Goal: Task Accomplishment & Management: Use online tool/utility

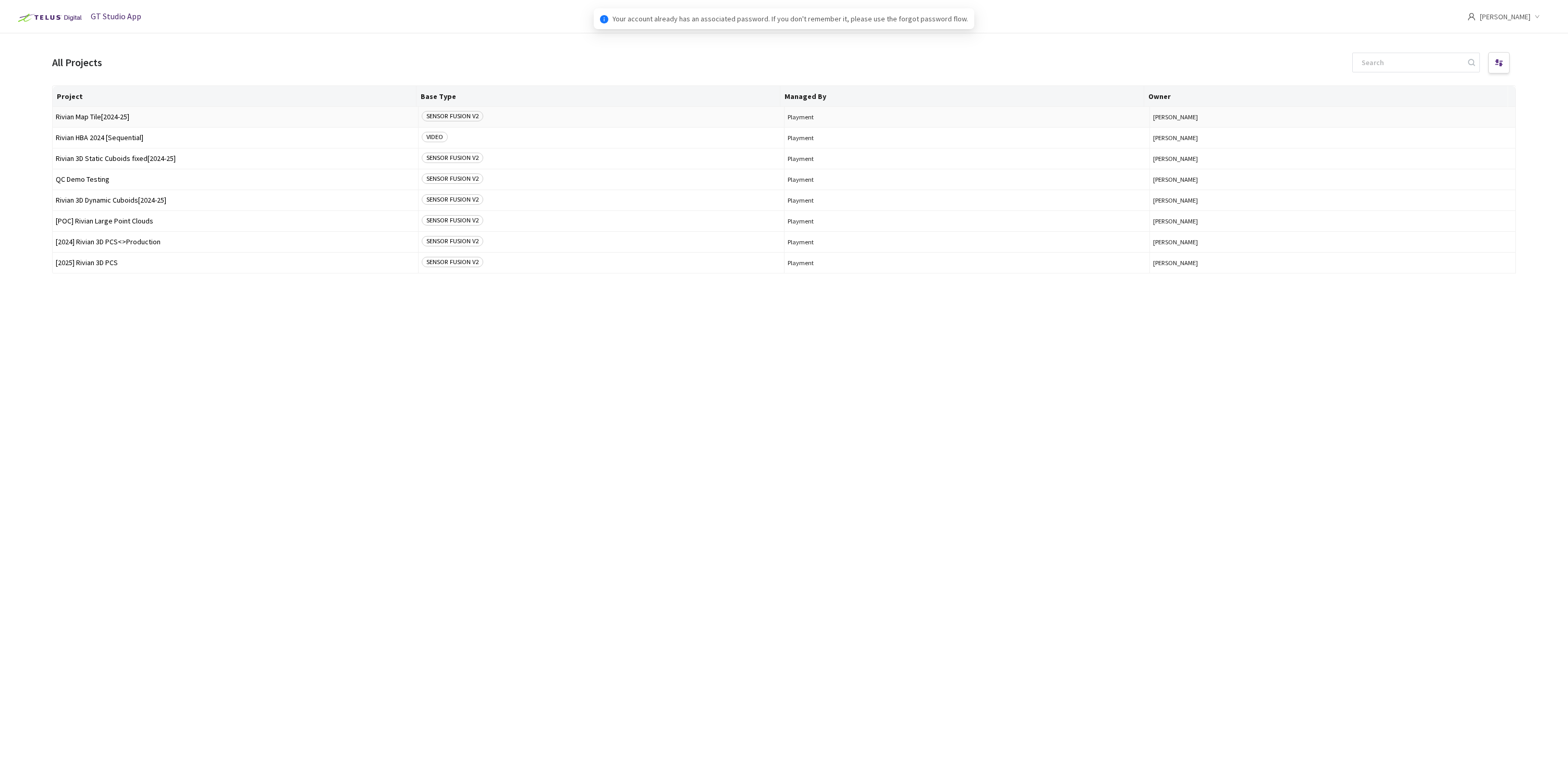
click at [94, 119] on span "Rivian Map Tile[2024-25]" at bounding box center [235, 117] width 359 height 8
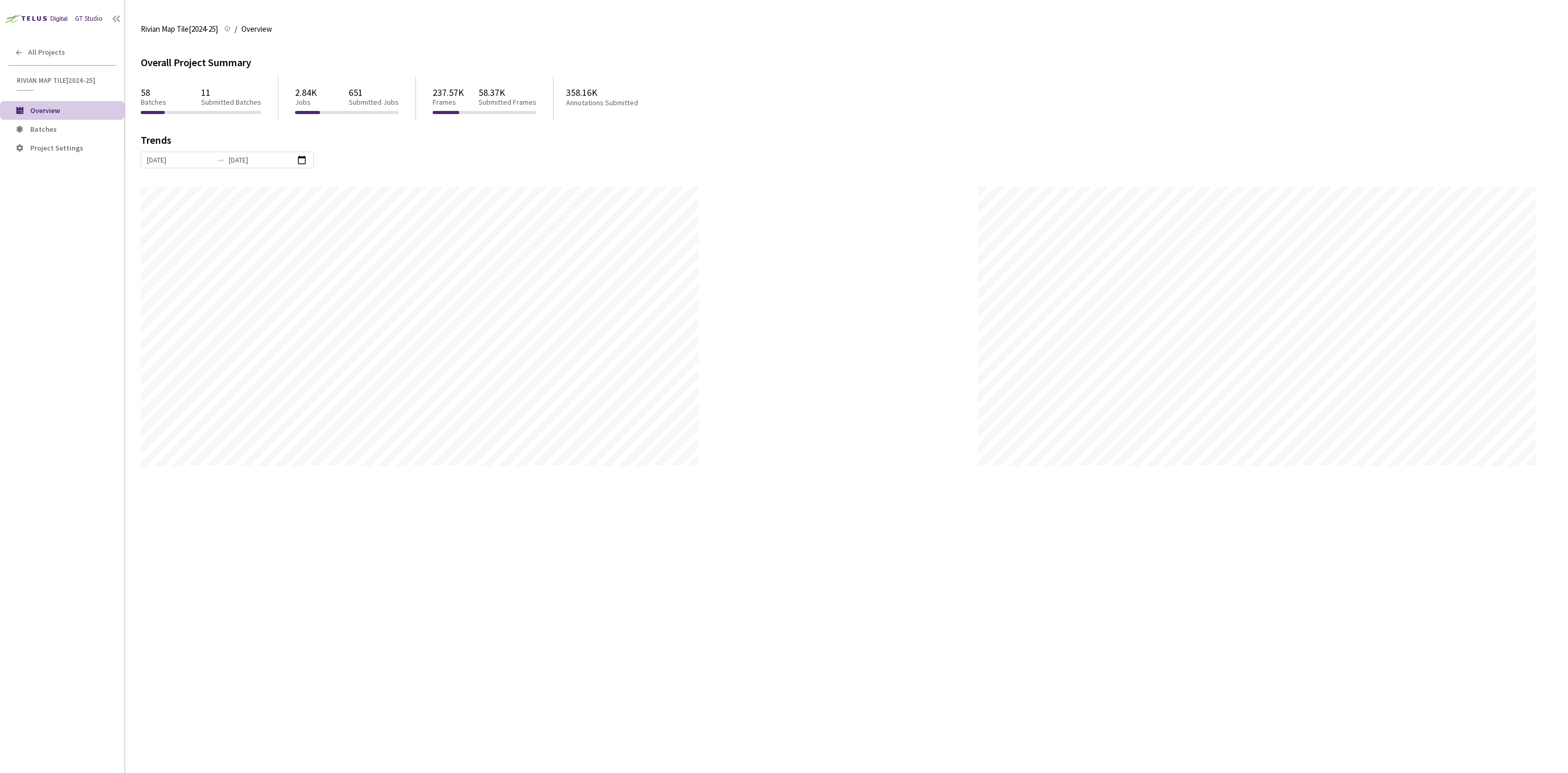
scroll to position [773, 1568]
click at [74, 133] on span "Batches" at bounding box center [72, 129] width 86 height 9
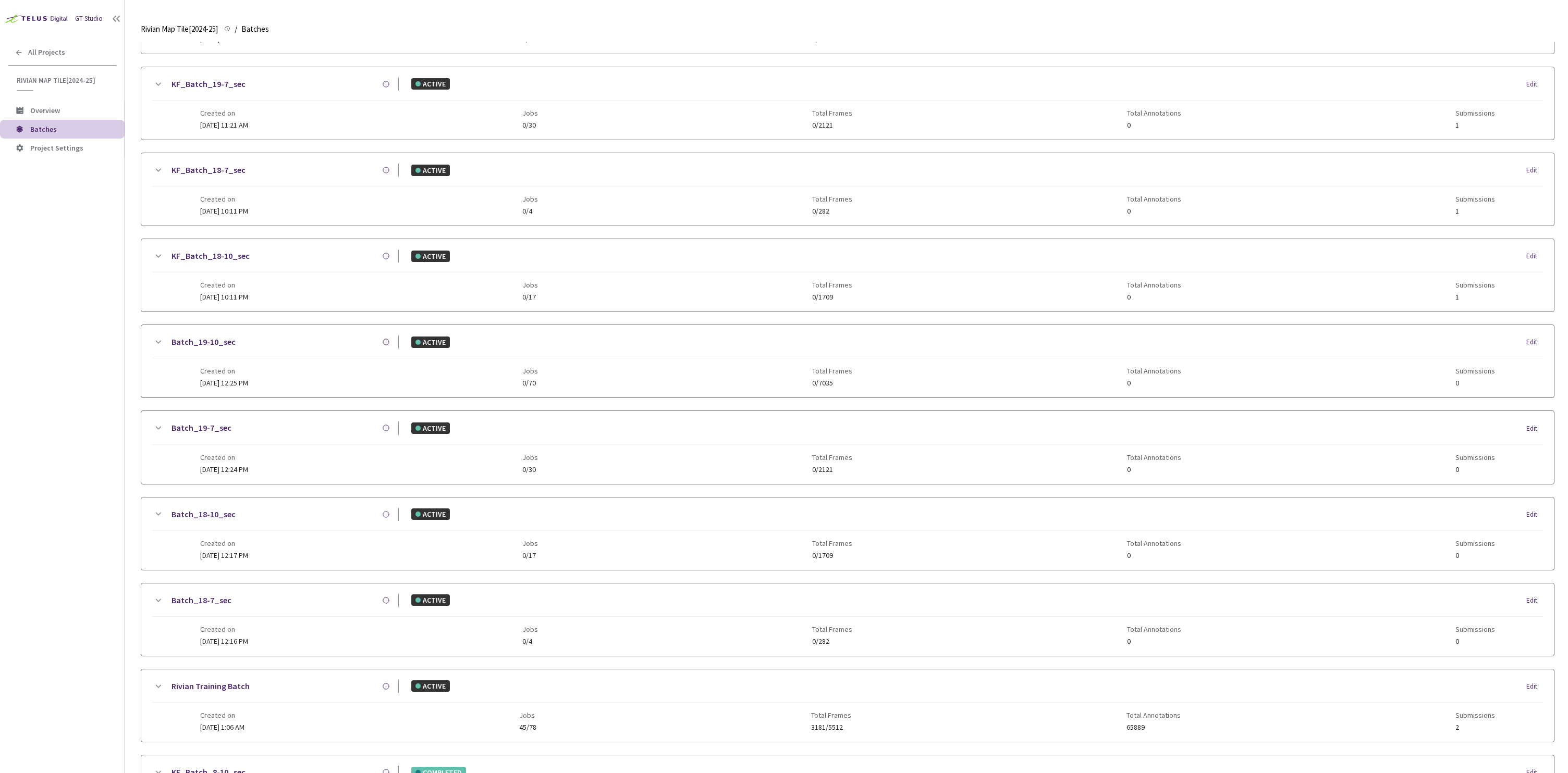
scroll to position [985, 0]
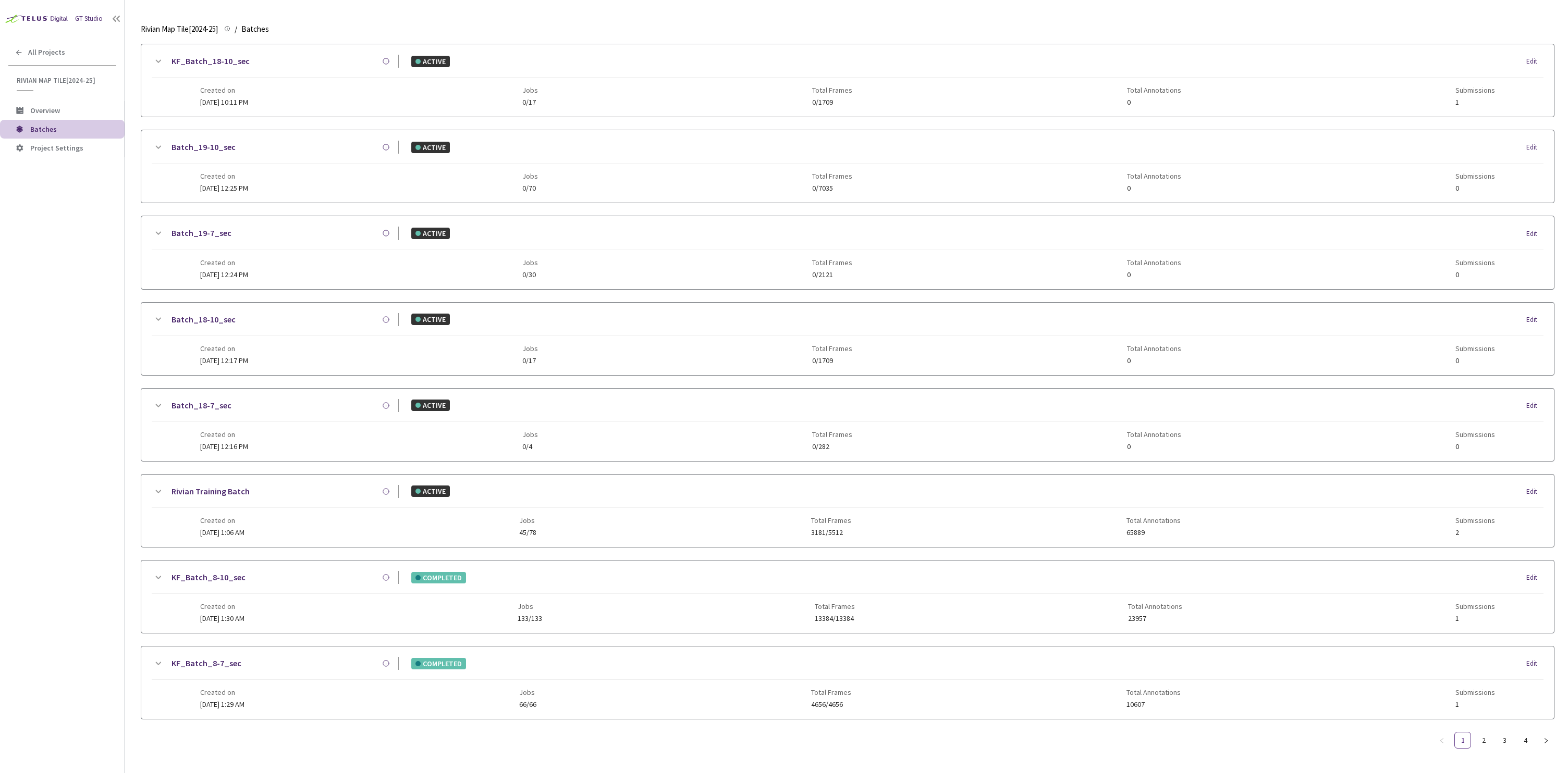
click at [234, 657] on link "KF_Batch_8-7_sec" at bounding box center [206, 664] width 69 height 13
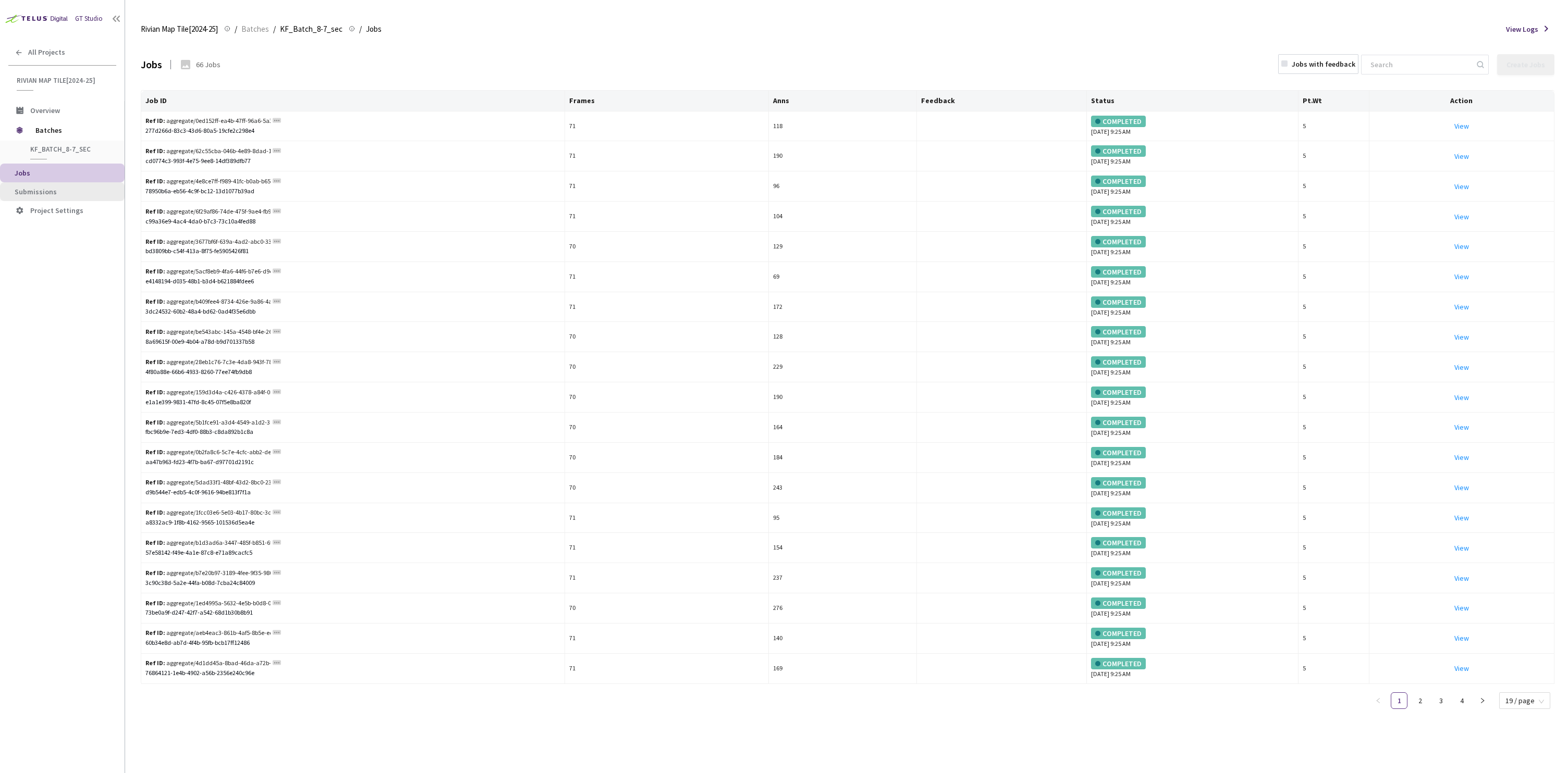
click at [79, 185] on li "Submissions" at bounding box center [62, 191] width 124 height 18
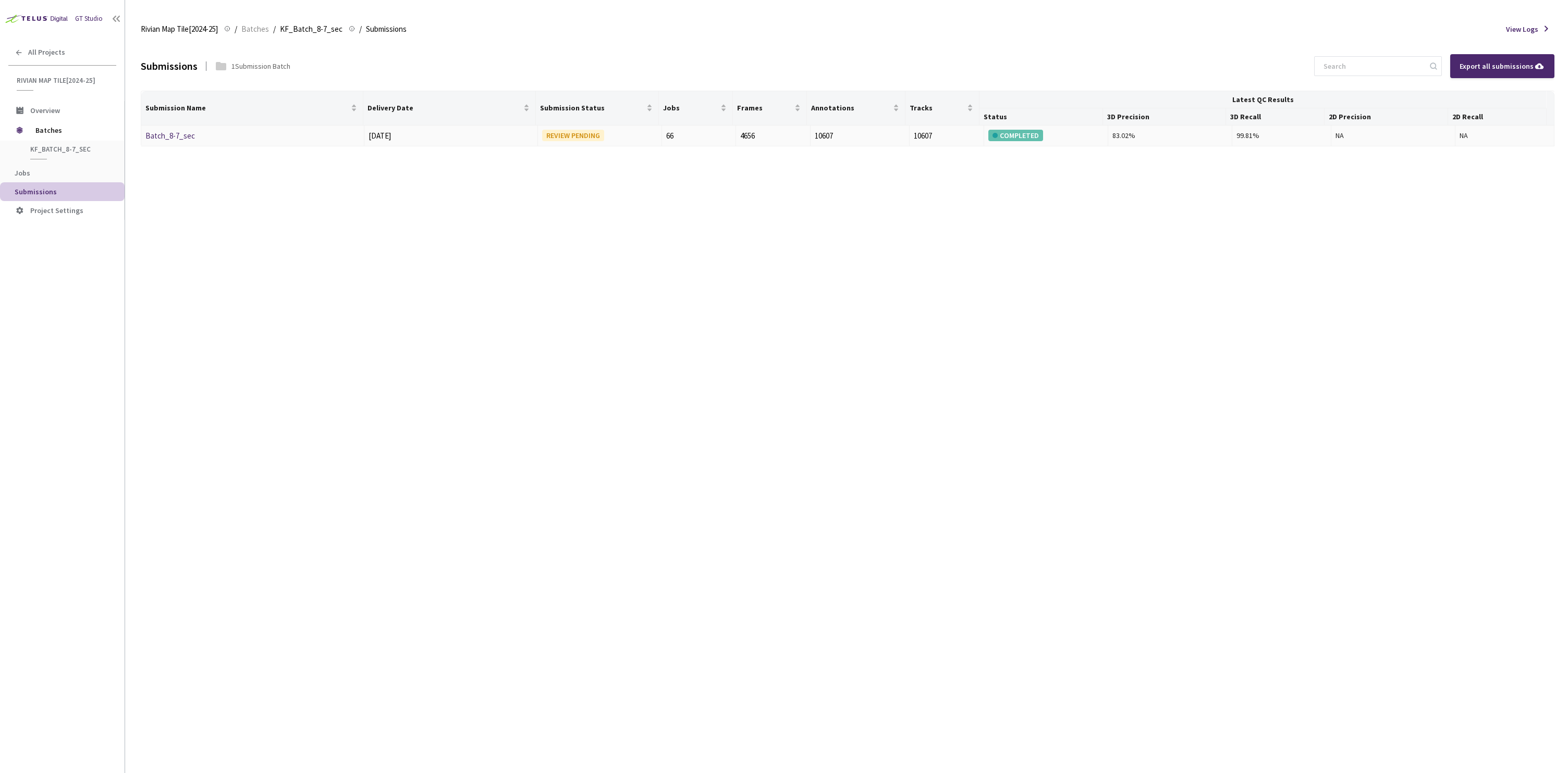
click at [179, 137] on link "Batch_8-7_sec" at bounding box center [170, 136] width 49 height 10
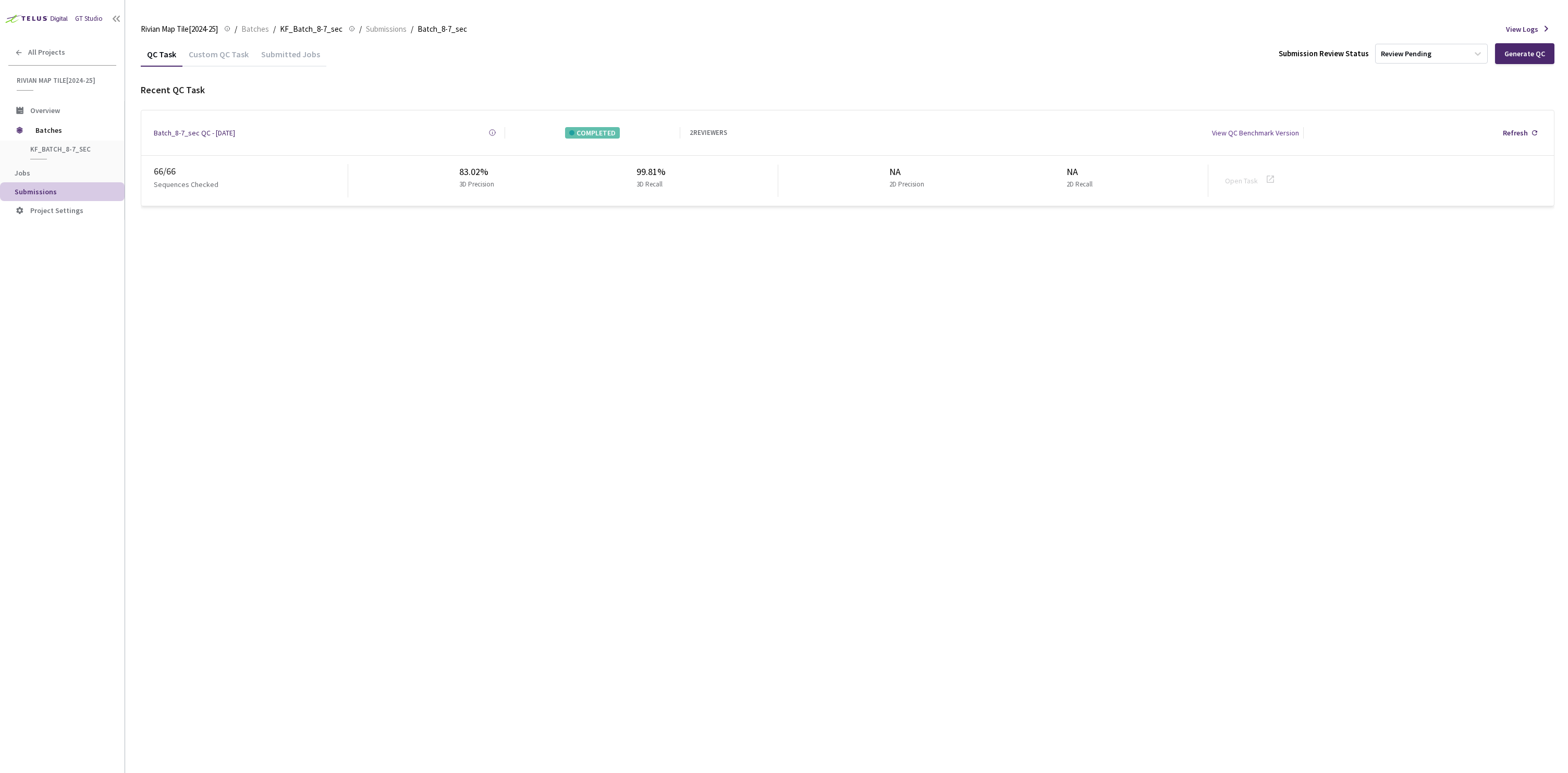
click at [238, 56] on div "Custom QC Task" at bounding box center [218, 58] width 72 height 17
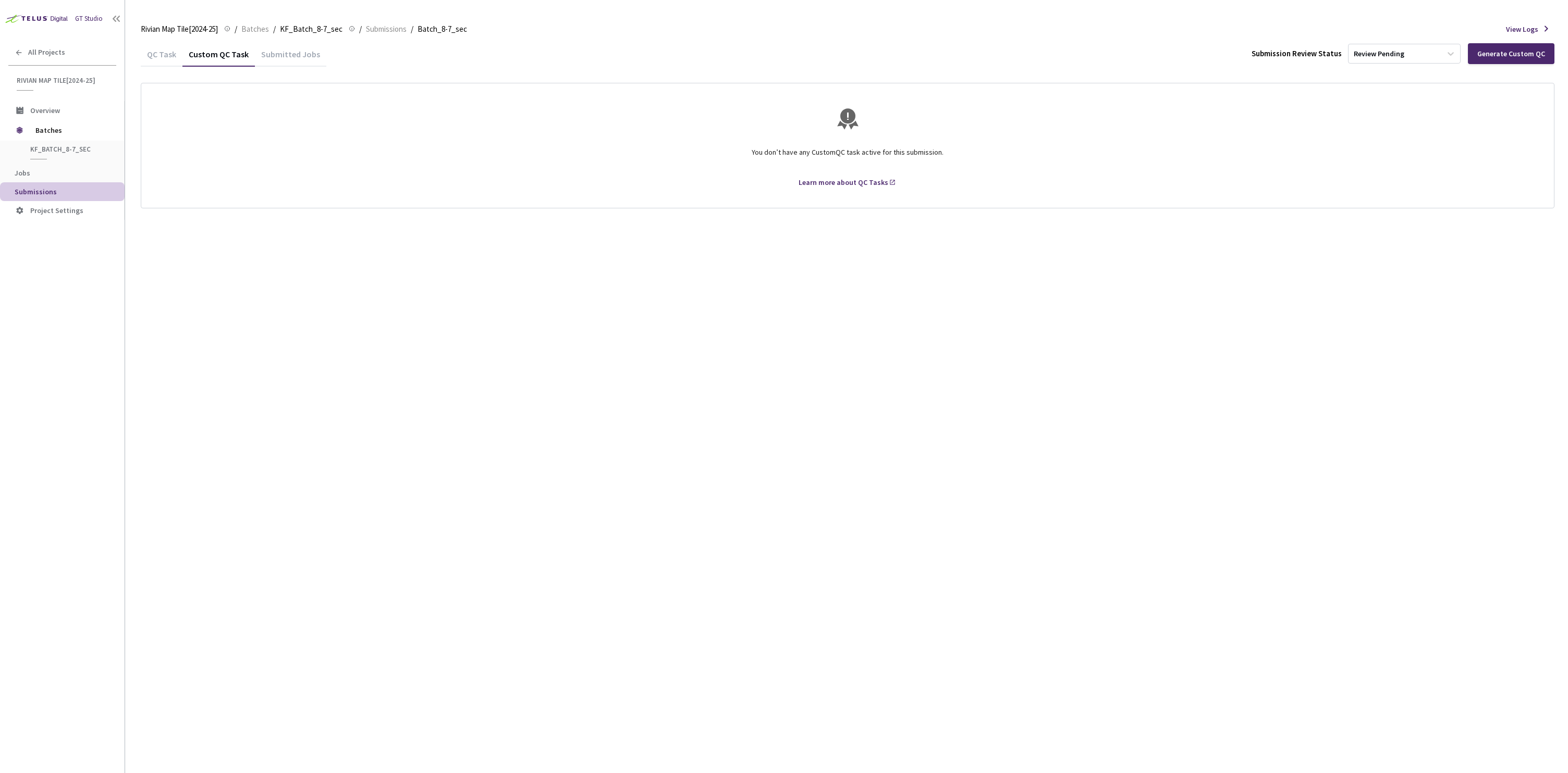
click at [154, 52] on div "QC Task" at bounding box center [161, 58] width 41 height 17
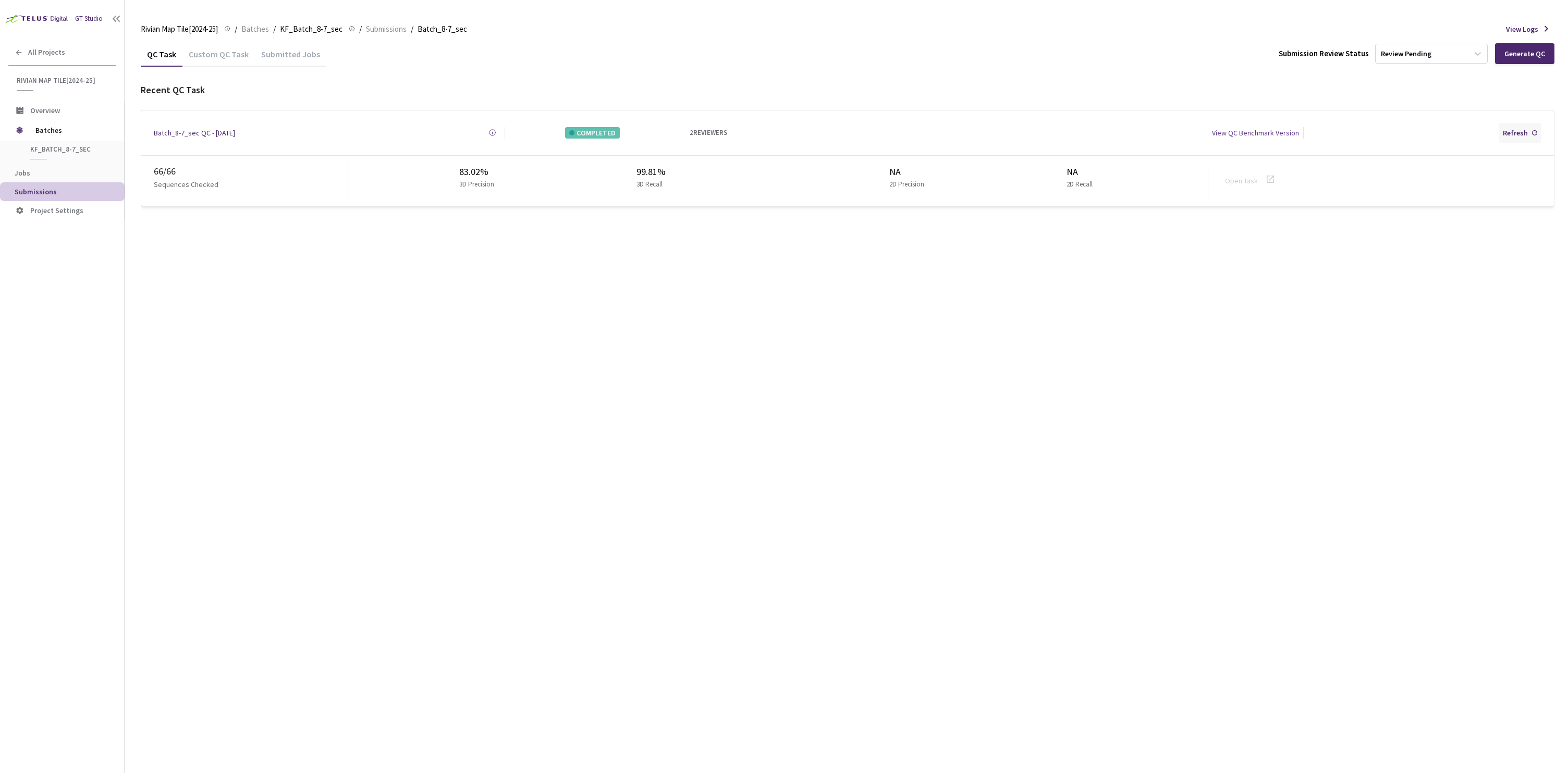
click at [1530, 134] on div "Refresh" at bounding box center [1520, 133] width 42 height 20
click at [282, 59] on div "Submitted Jobs" at bounding box center [290, 58] width 71 height 17
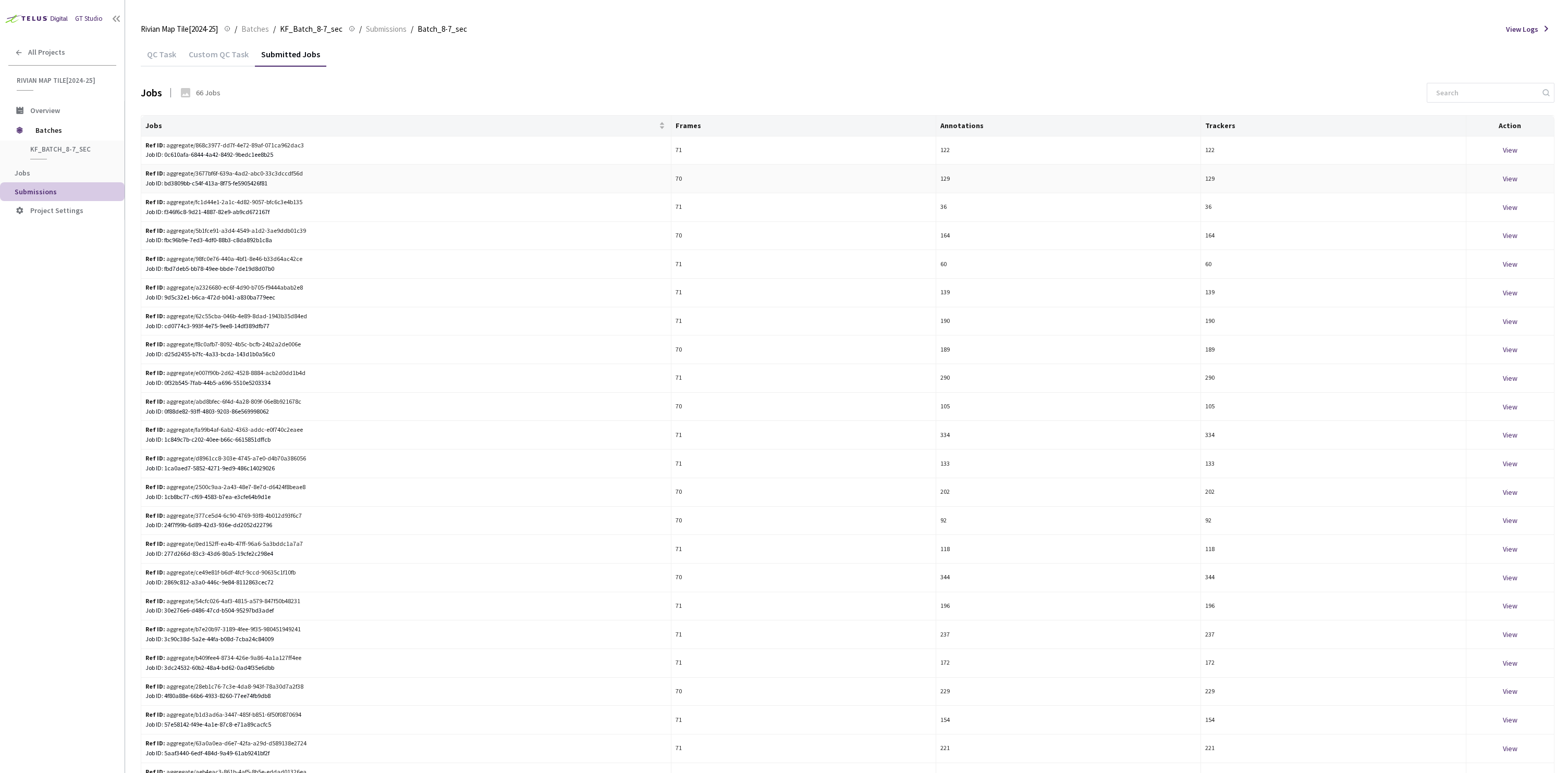
click at [1515, 181] on div "View" at bounding box center [1510, 178] width 79 height 12
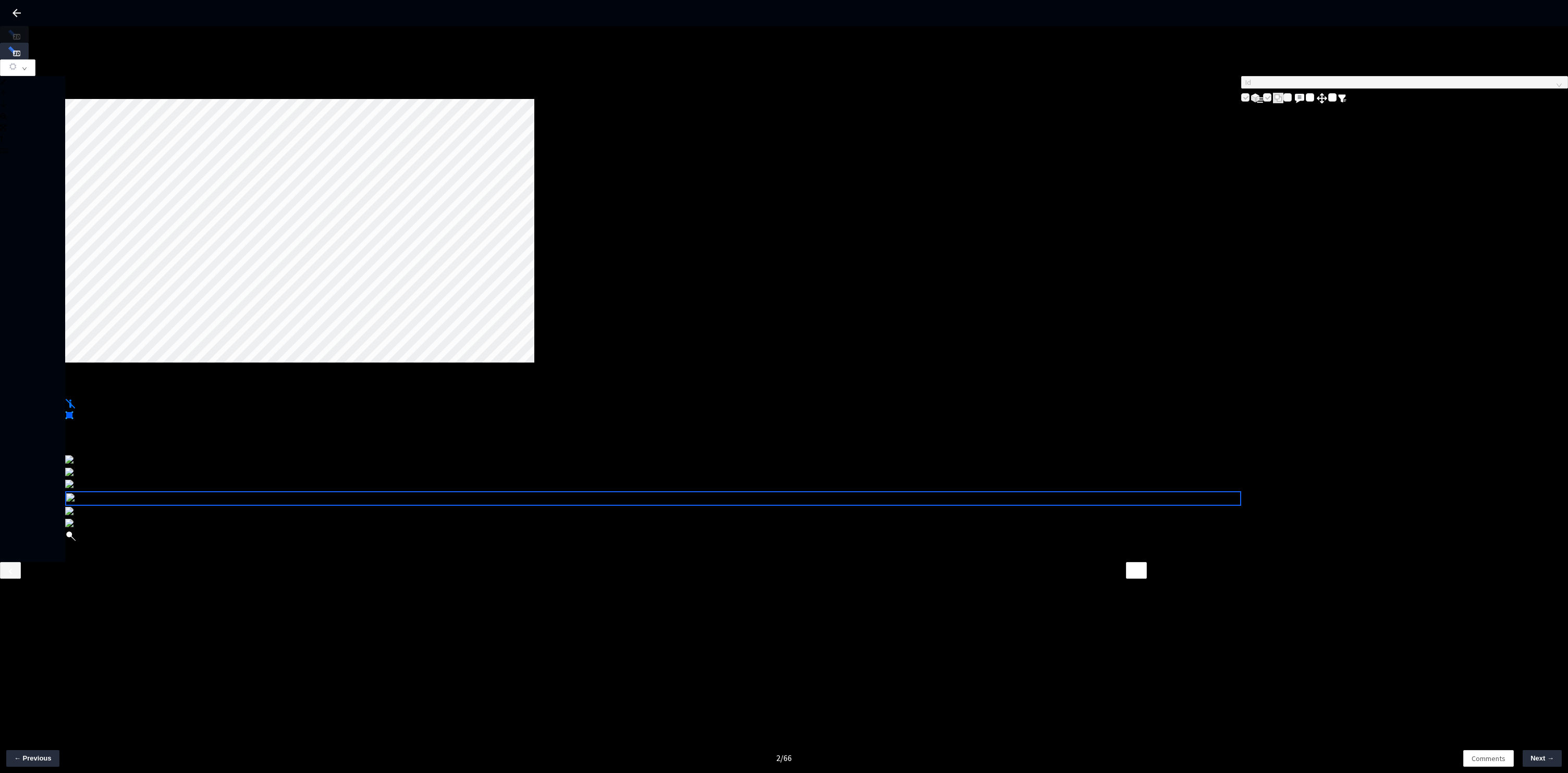
click at [66, 85] on div at bounding box center [66, 85] width 0 height 0
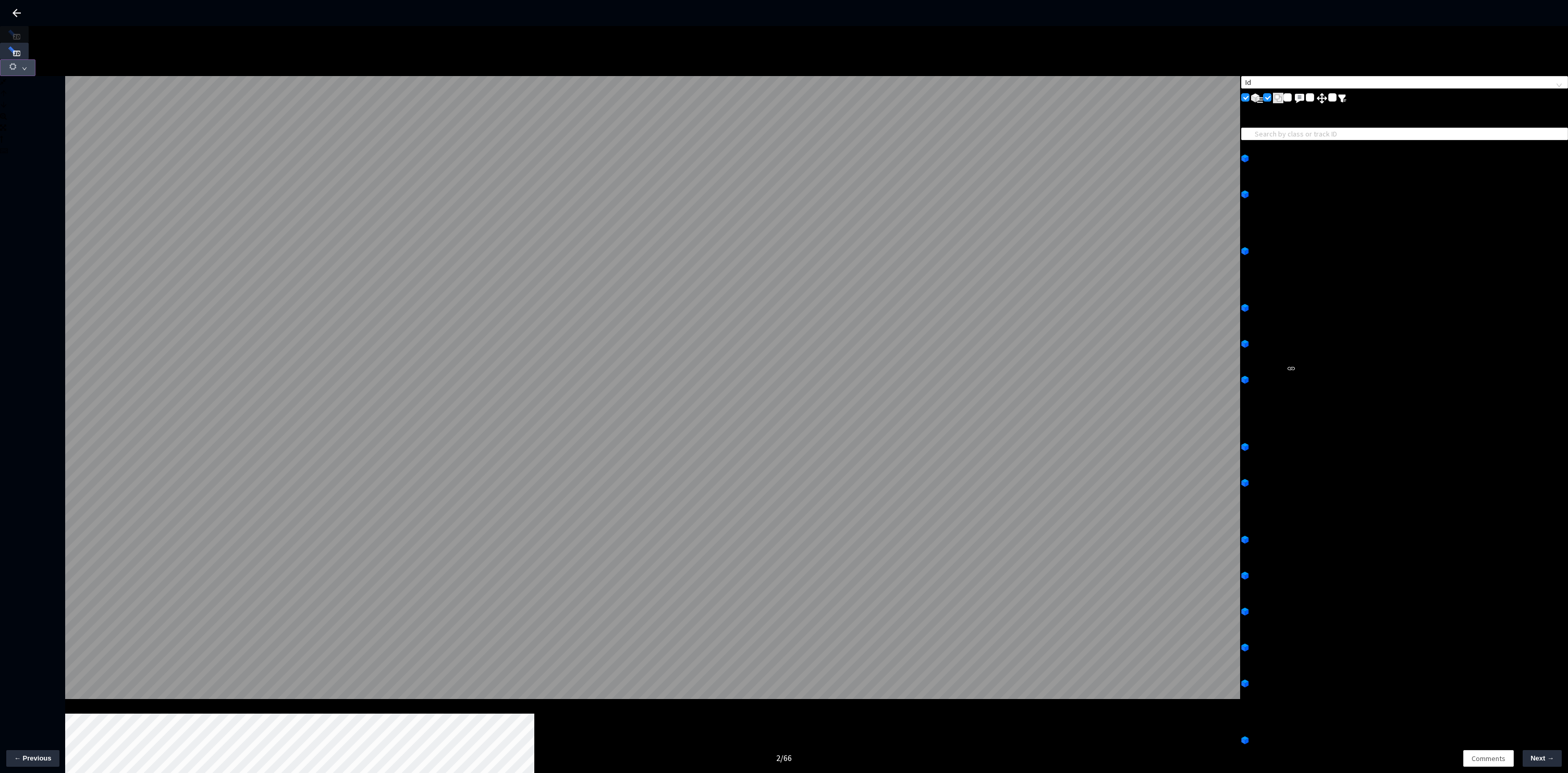
click at [36, 60] on button "button" at bounding box center [17, 67] width 36 height 16
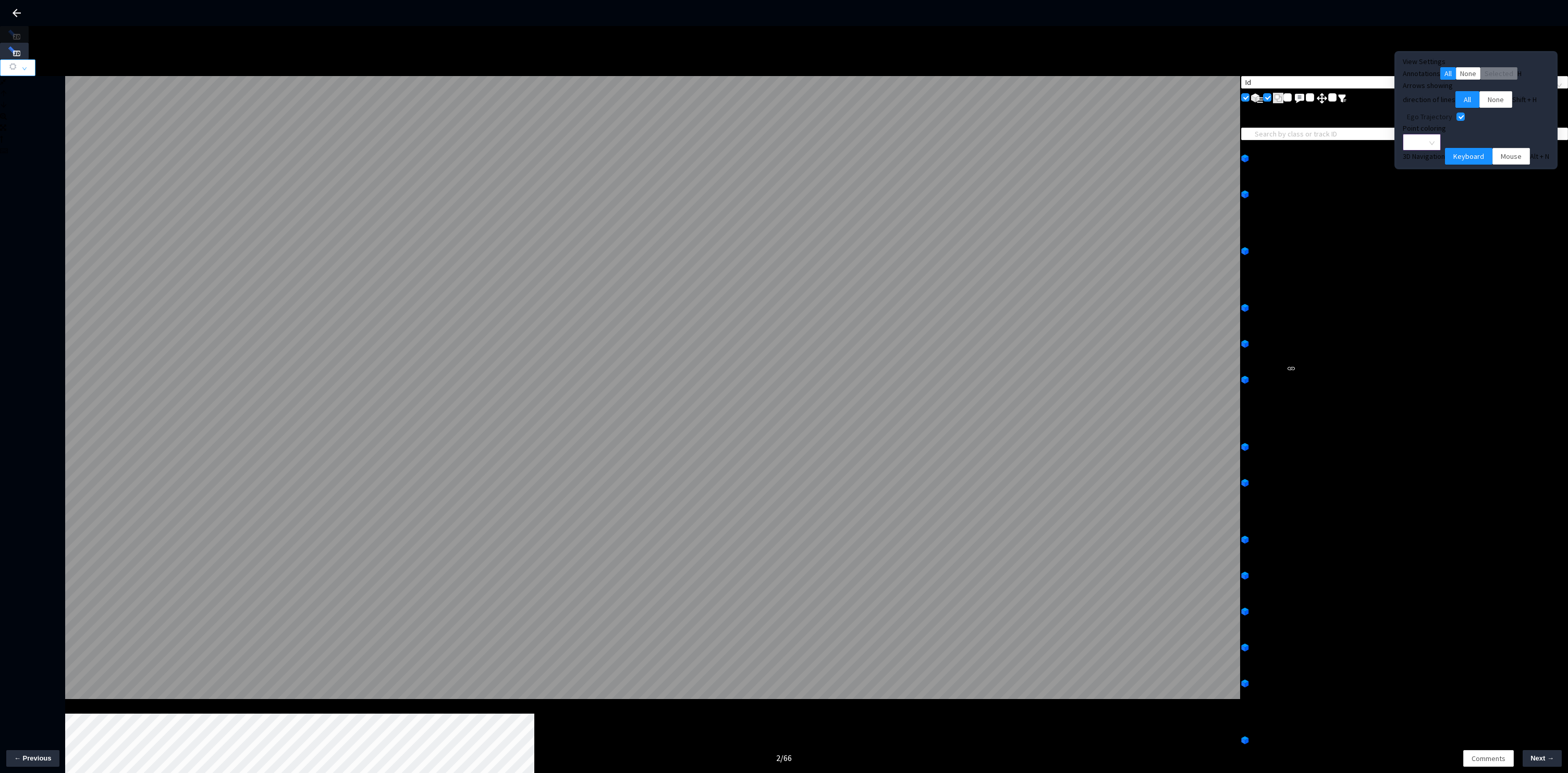
click at [1435, 150] on span "None" at bounding box center [1421, 142] width 25 height 15
click at [1465, 185] on div "Point Intensity" at bounding box center [1471, 178] width 68 height 13
click at [1500, 162] on span "Mouse" at bounding box center [1511, 156] width 21 height 12
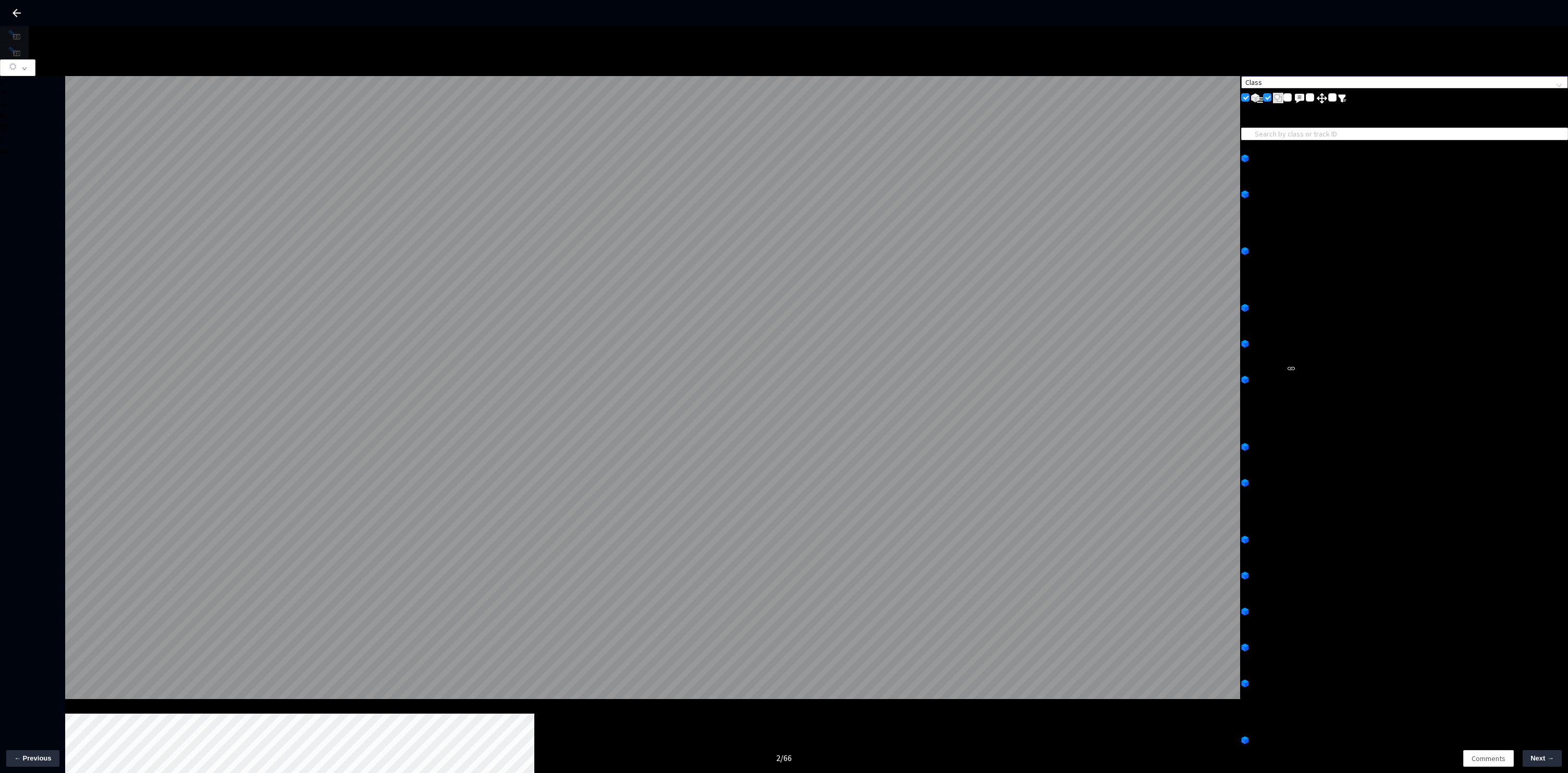
click at [1313, 76] on span "Class" at bounding box center [1404, 82] width 318 height 12
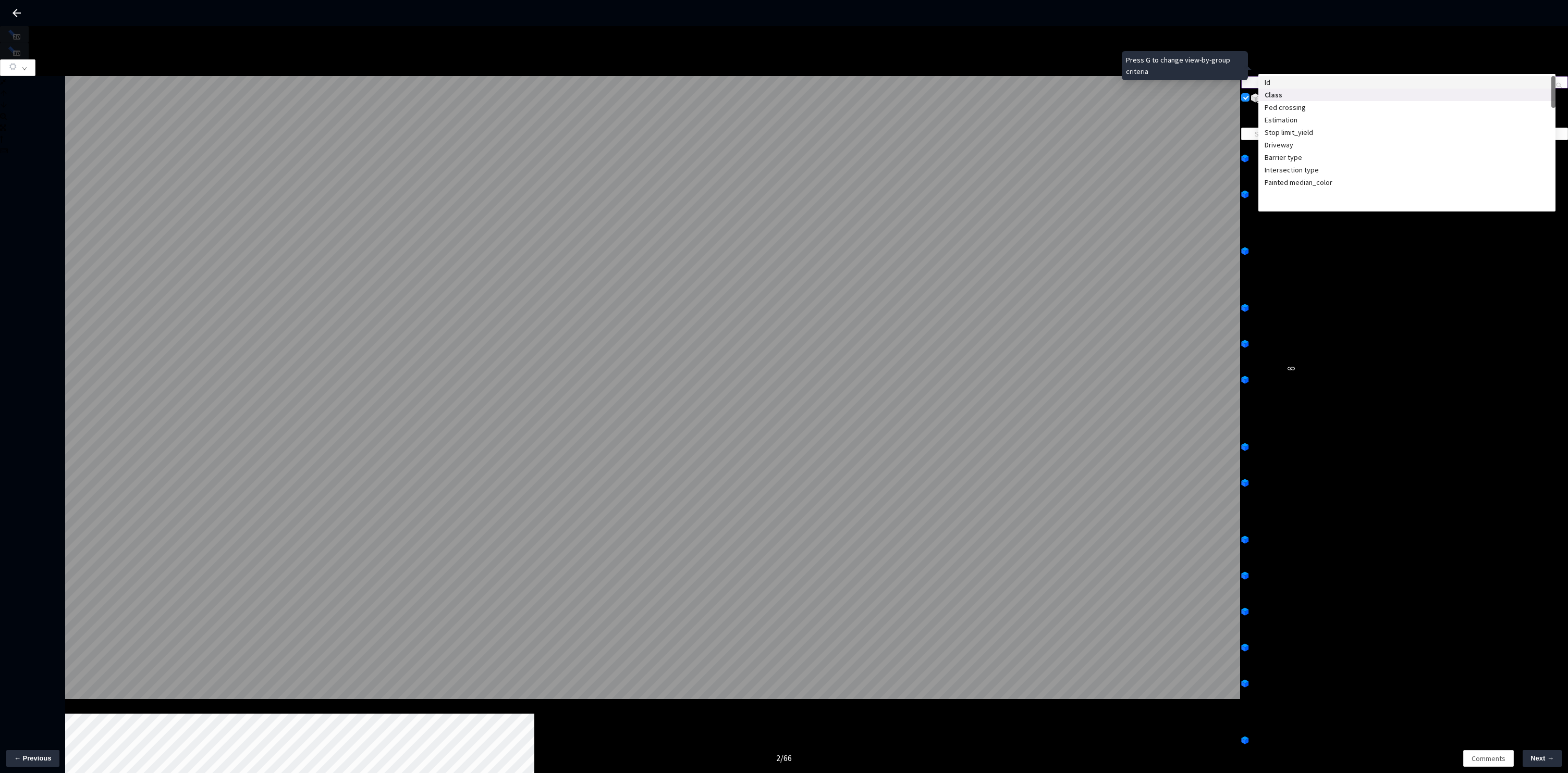
click at [1311, 82] on div "Id" at bounding box center [1406, 82] width 284 height 12
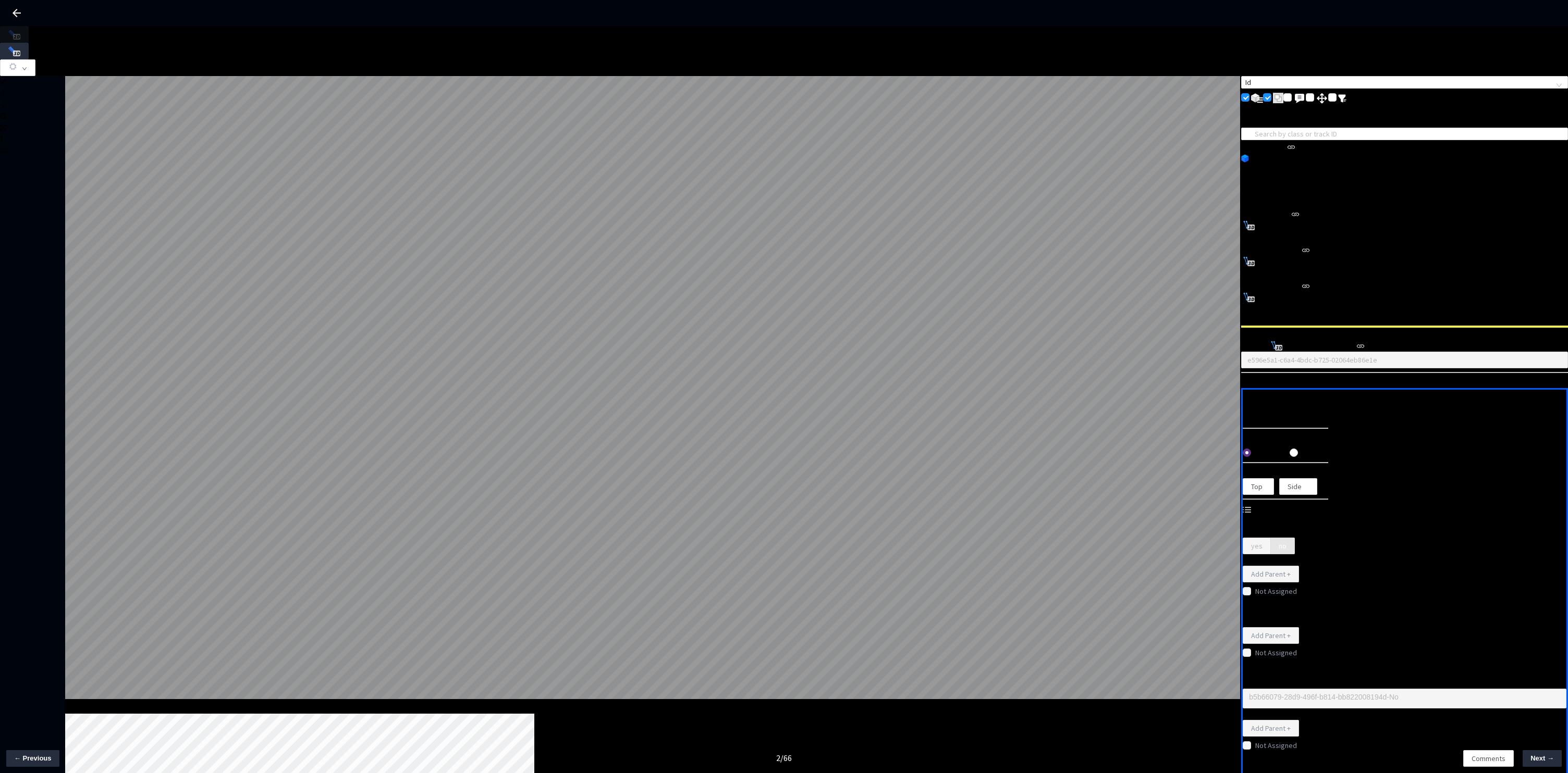
type textarea "b5b66079-28d9-496f-b814-bb822008194d-No"
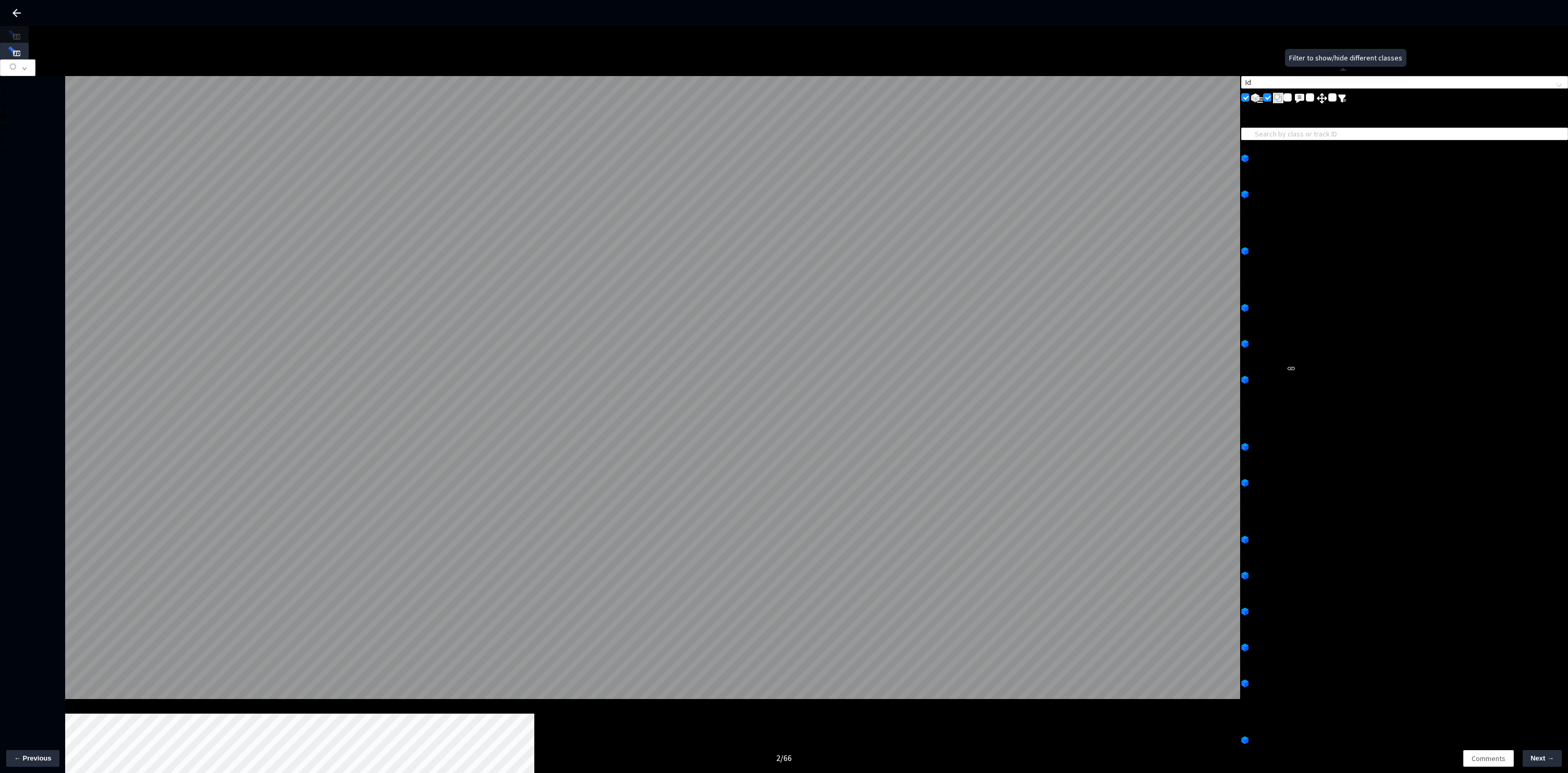
click at [1343, 94] on img at bounding box center [1342, 98] width 9 height 9
click at [1337, 93] on input "checkbox" at bounding box center [1332, 97] width 9 height 9
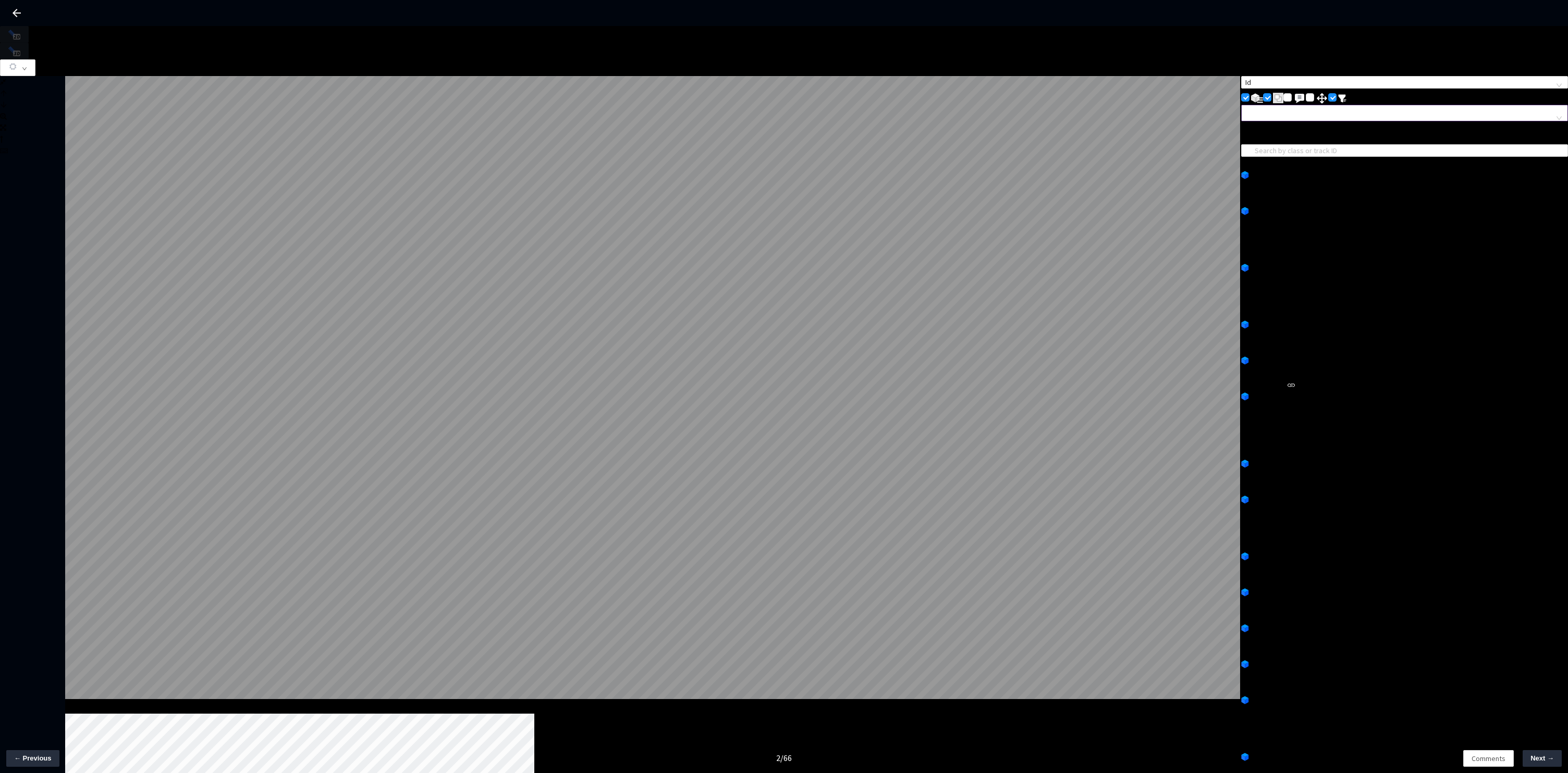
click at [1338, 109] on div at bounding box center [1399, 113] width 311 height 10
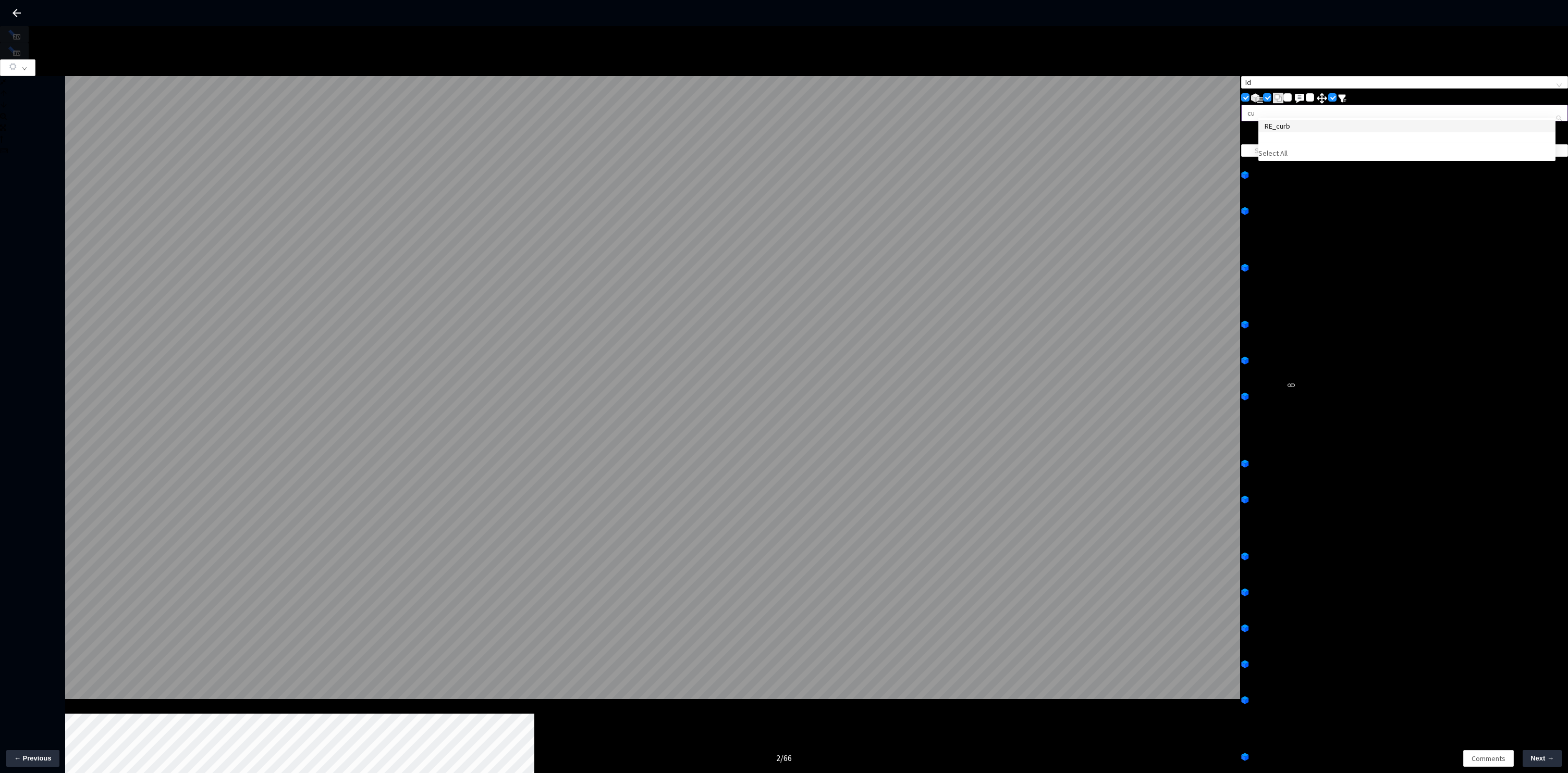
type input "curb"
click at [1336, 132] on div "RE_curb" at bounding box center [1407, 125] width 297 height 13
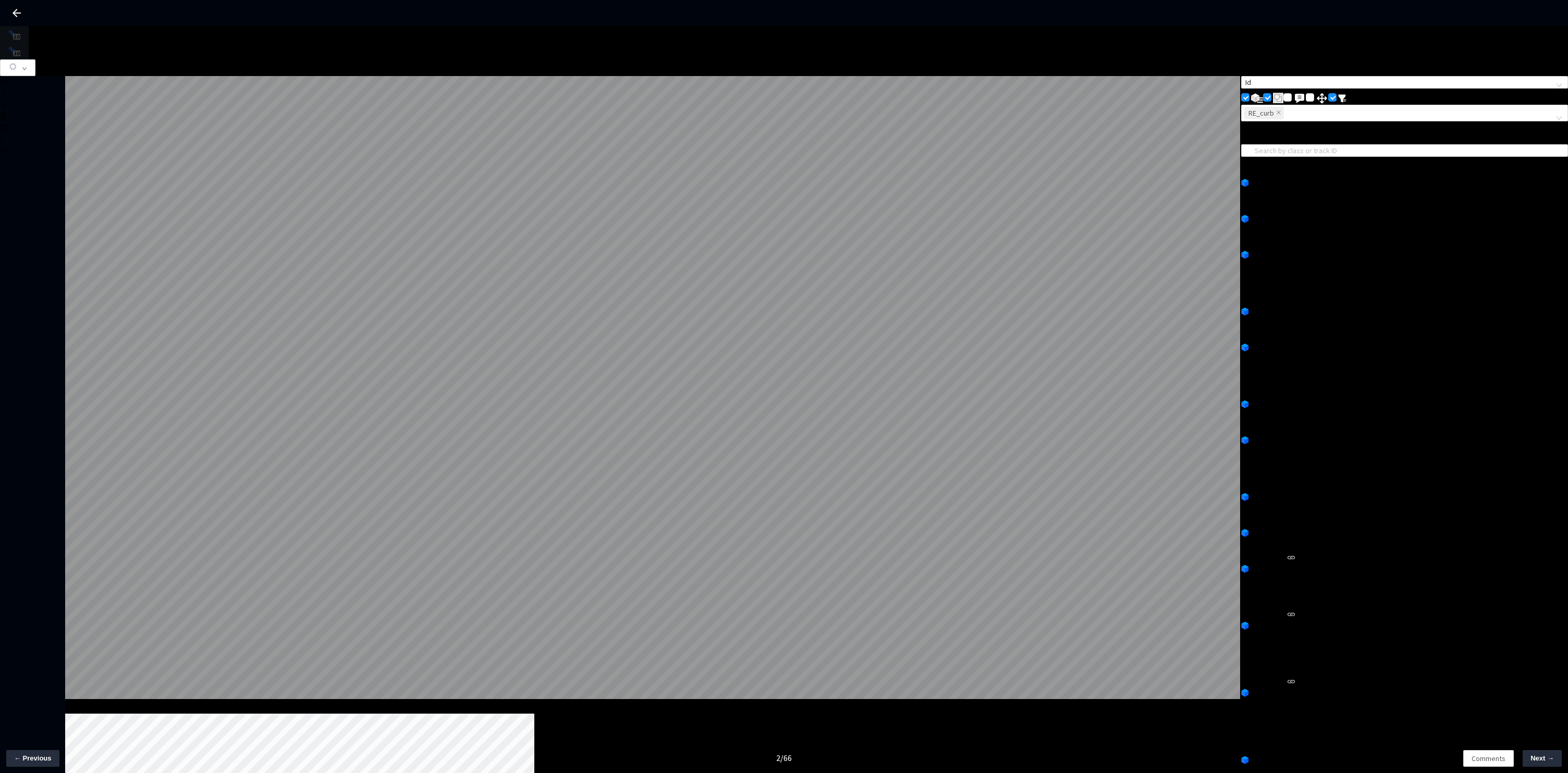
scroll to position [496, 0]
click at [1354, 145] on input "search" at bounding box center [1409, 150] width 310 height 12
type input "curb"
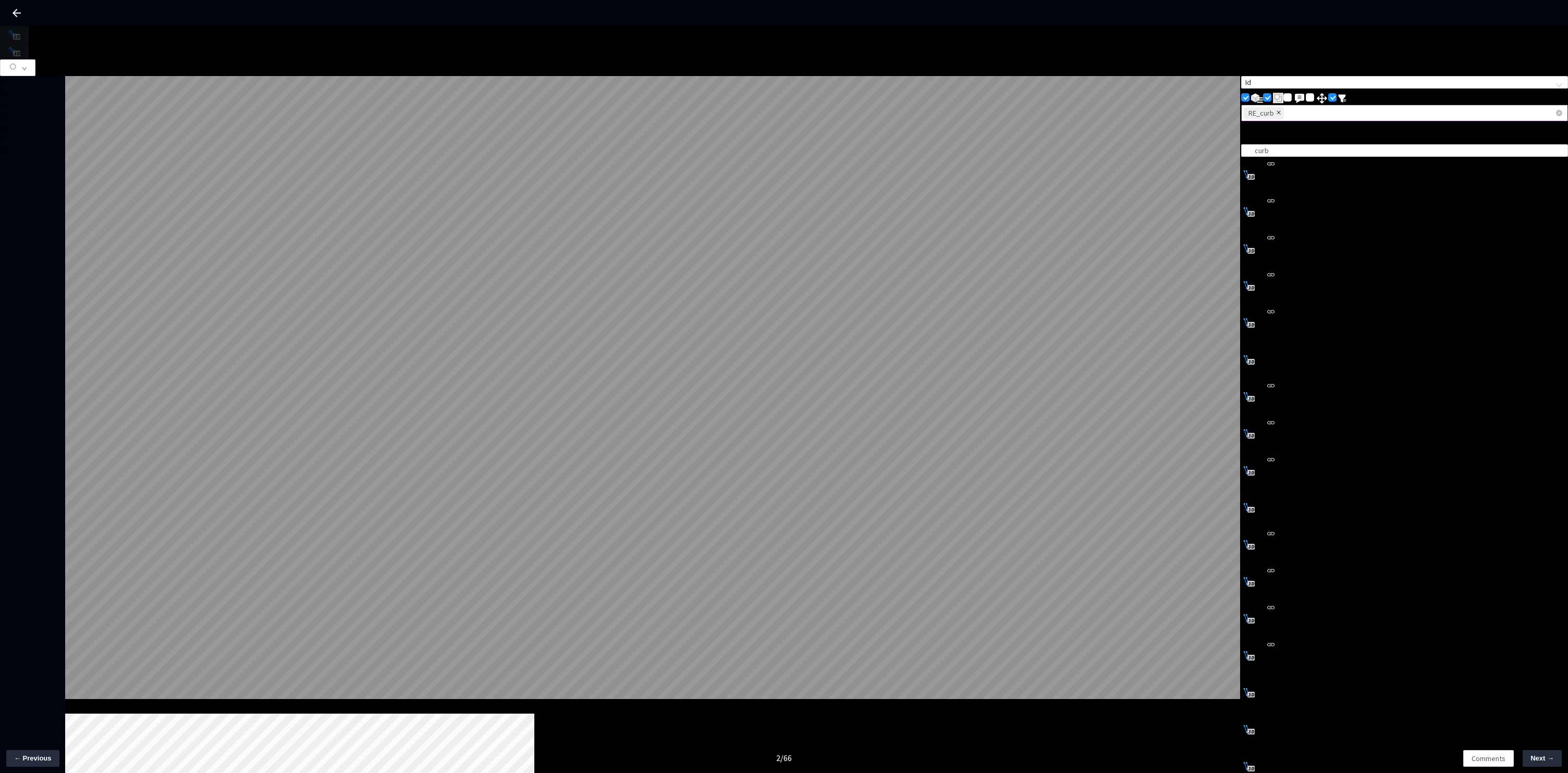
click at [1281, 111] on icon "close" at bounding box center [1279, 113] width 4 height 4
click at [1374, 181] on div "no, left, no, red" at bounding box center [1404, 187] width 327 height 12
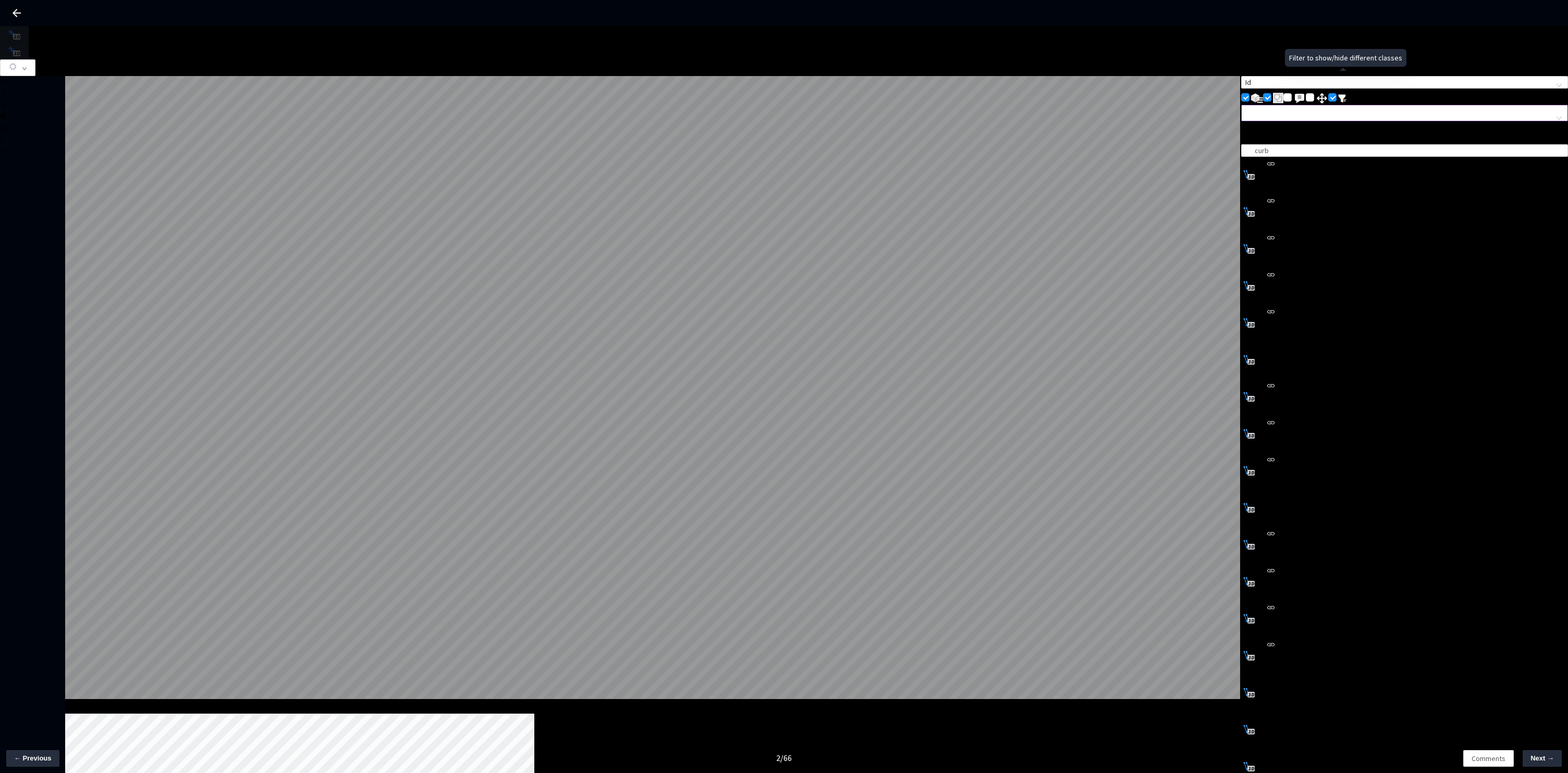
click at [1342, 108] on div at bounding box center [1399, 113] width 311 height 10
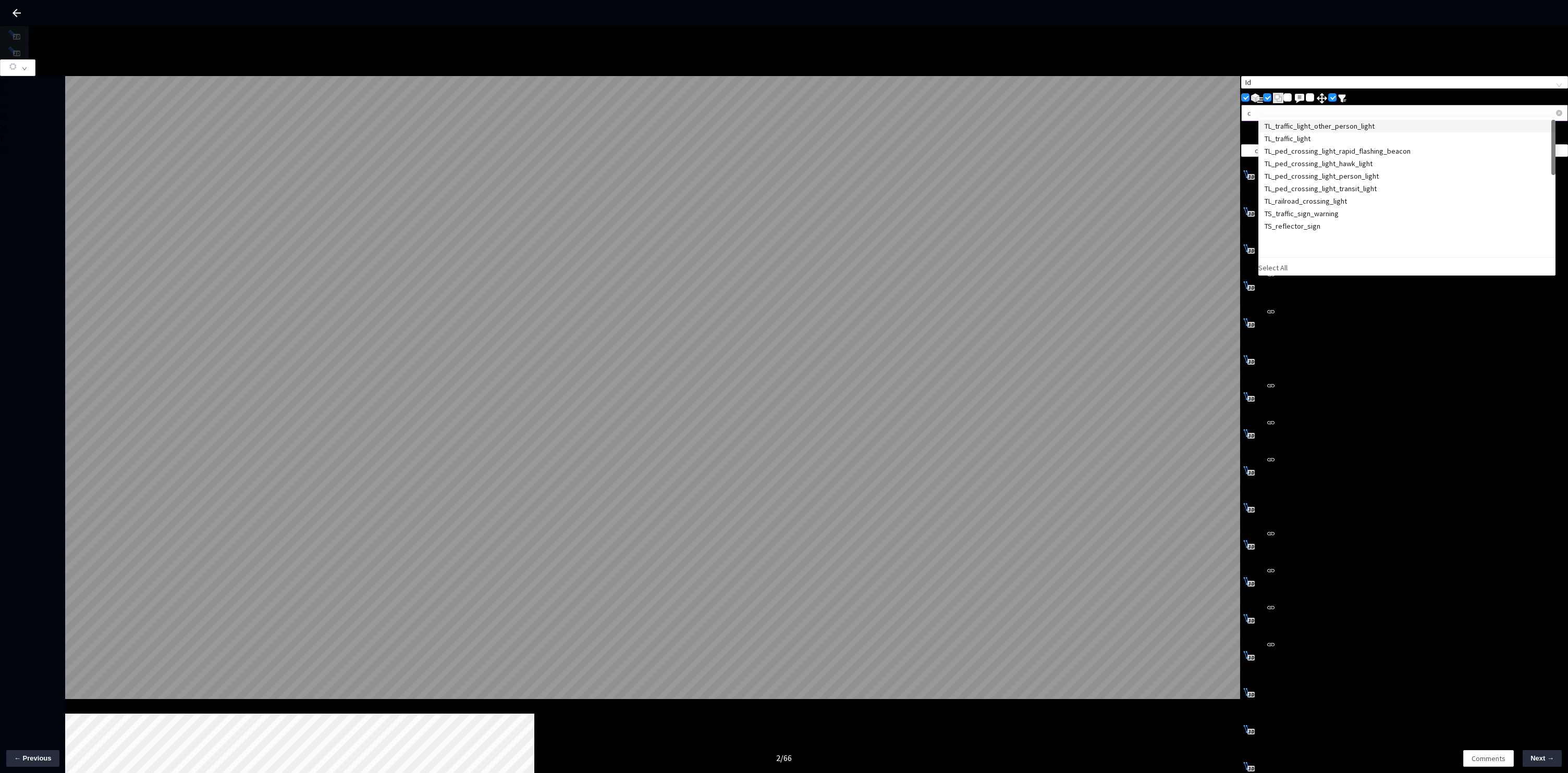
type input "curb"
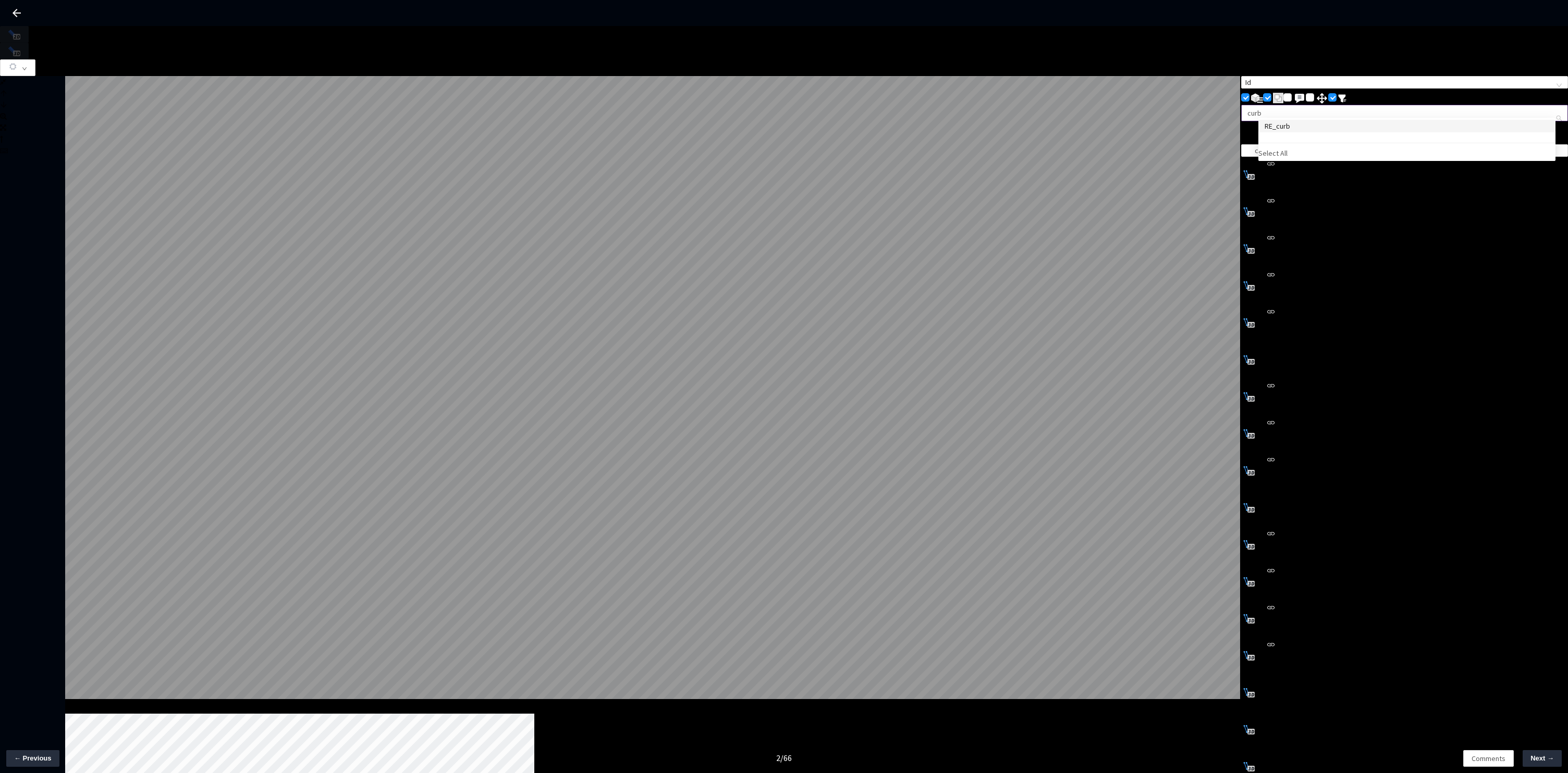
click at [1339, 132] on div "RE_curb" at bounding box center [1406, 126] width 284 height 12
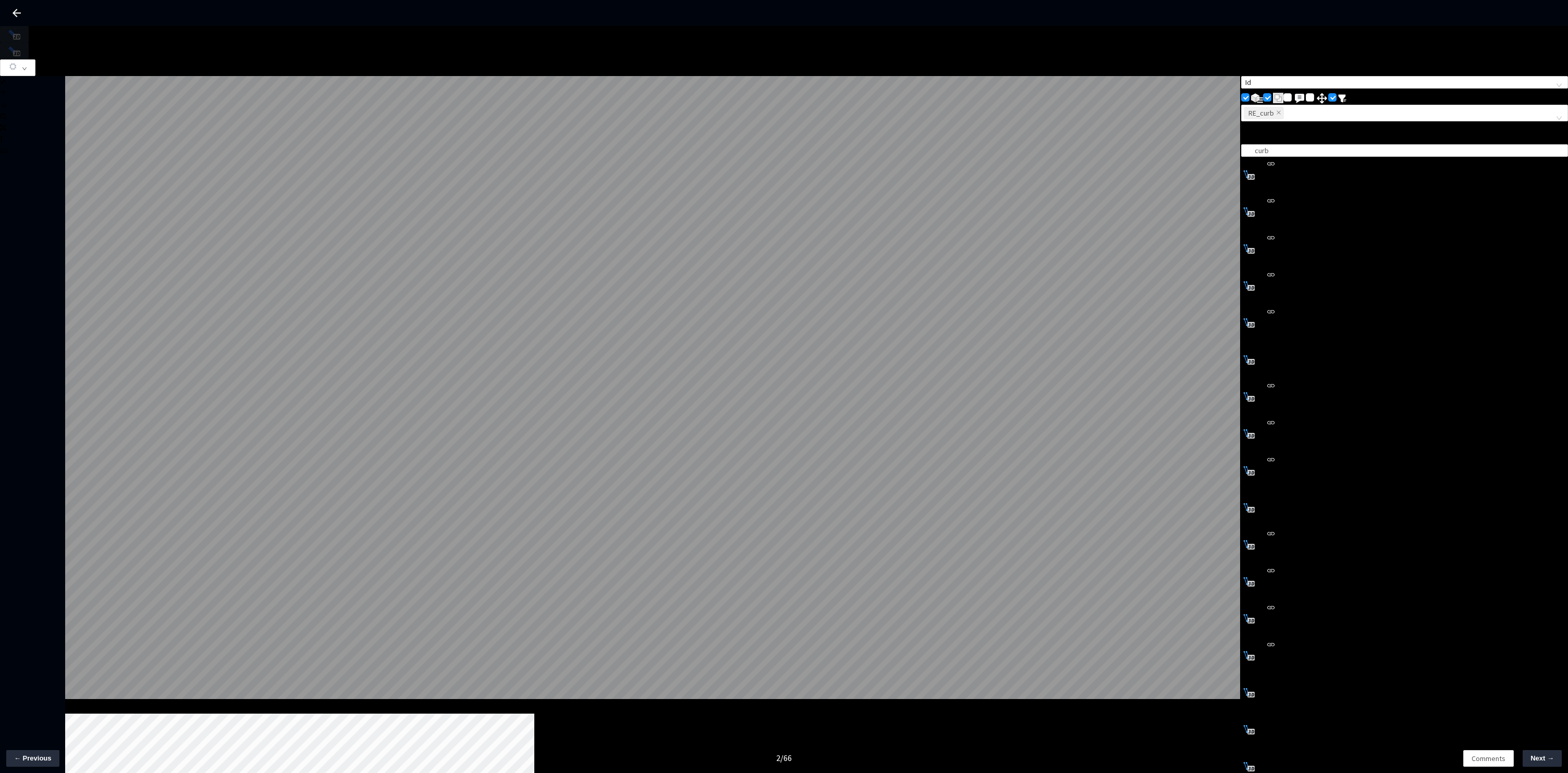
click at [1257, 428] on img "grid" at bounding box center [1249, 434] width 15 height 12
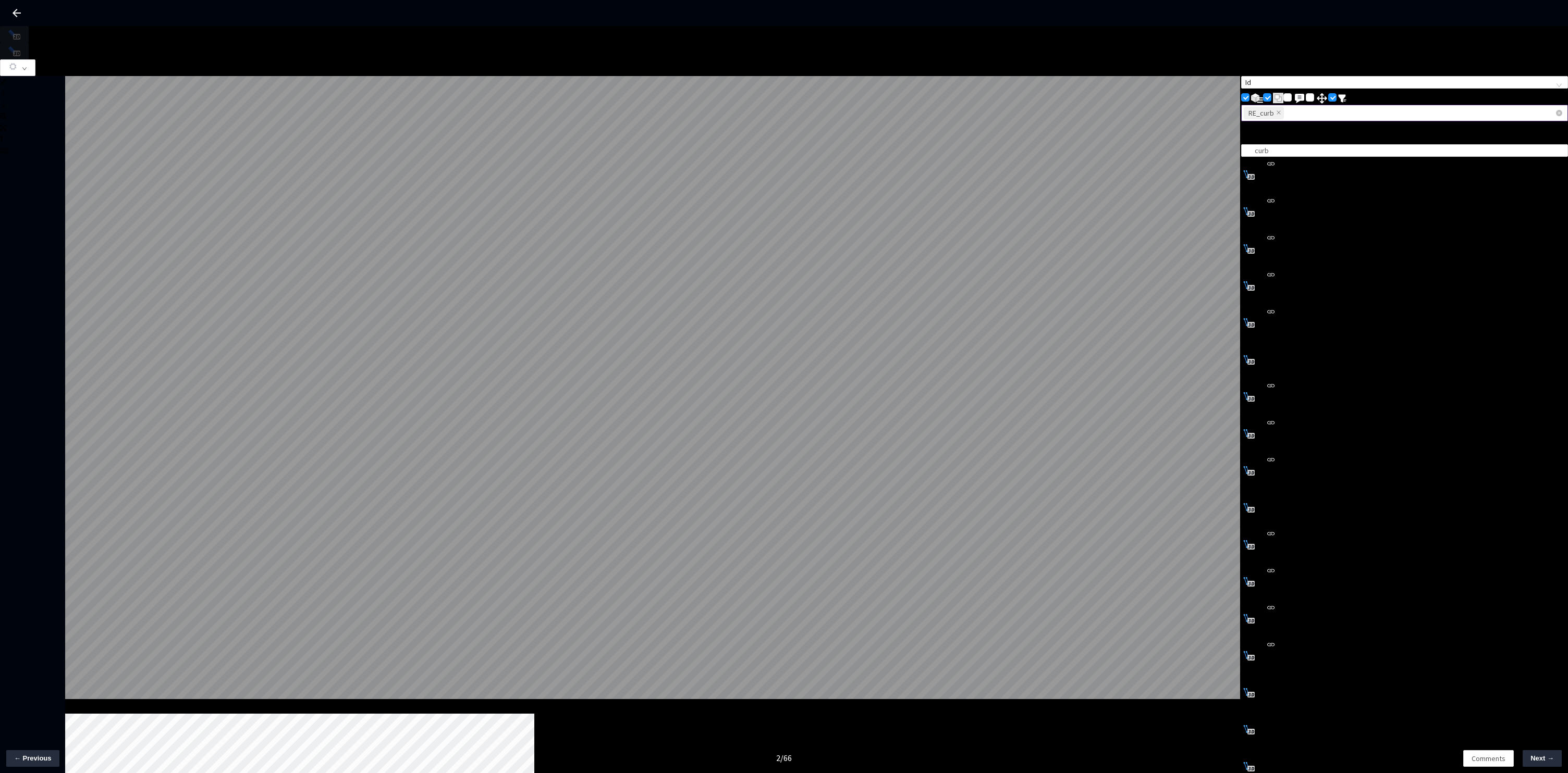
click at [1326, 106] on div "RE_curb" at bounding box center [1399, 113] width 311 height 14
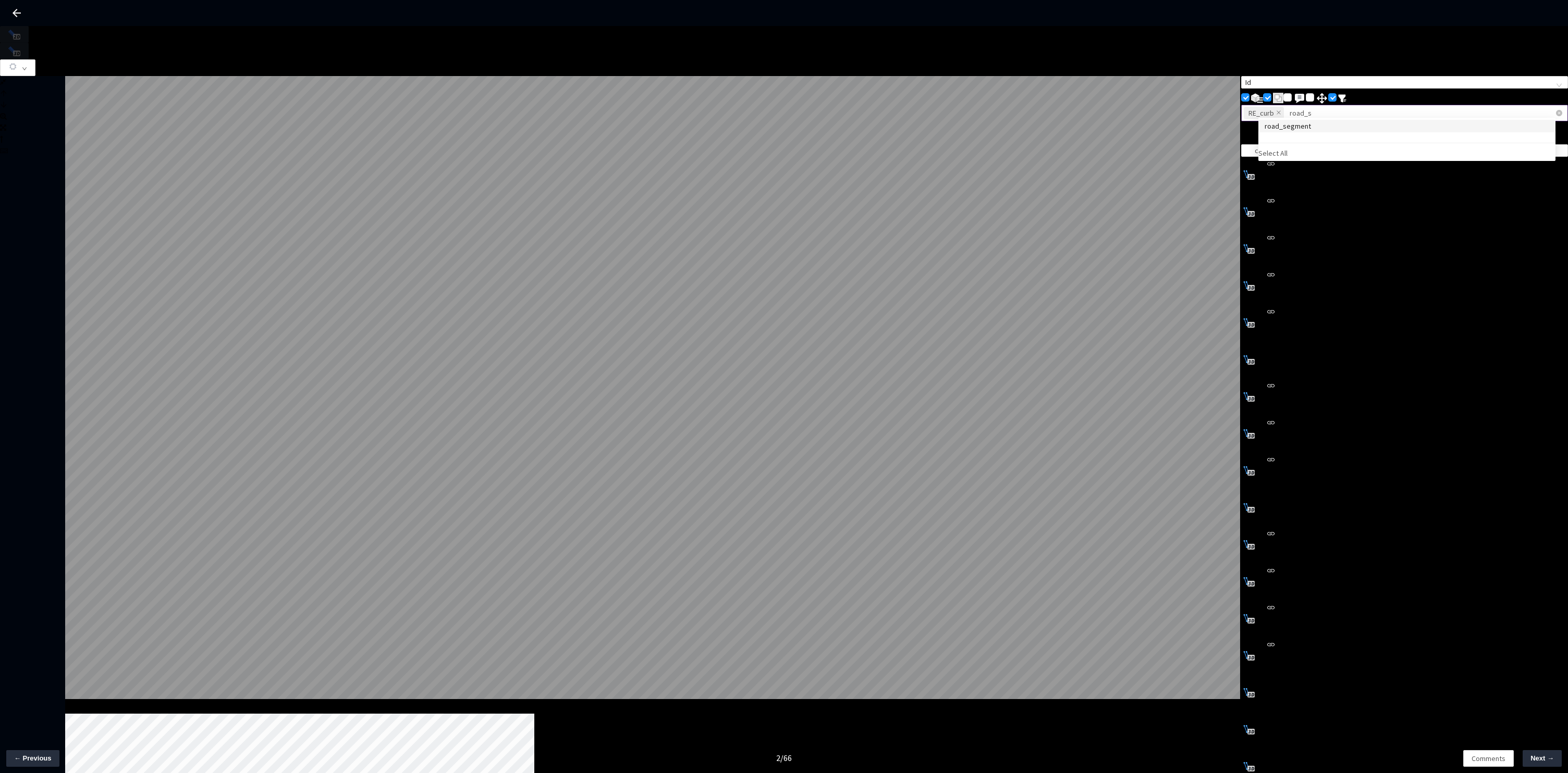
type input "road_seg"
click at [1329, 127] on div "road_segment" at bounding box center [1406, 126] width 284 height 12
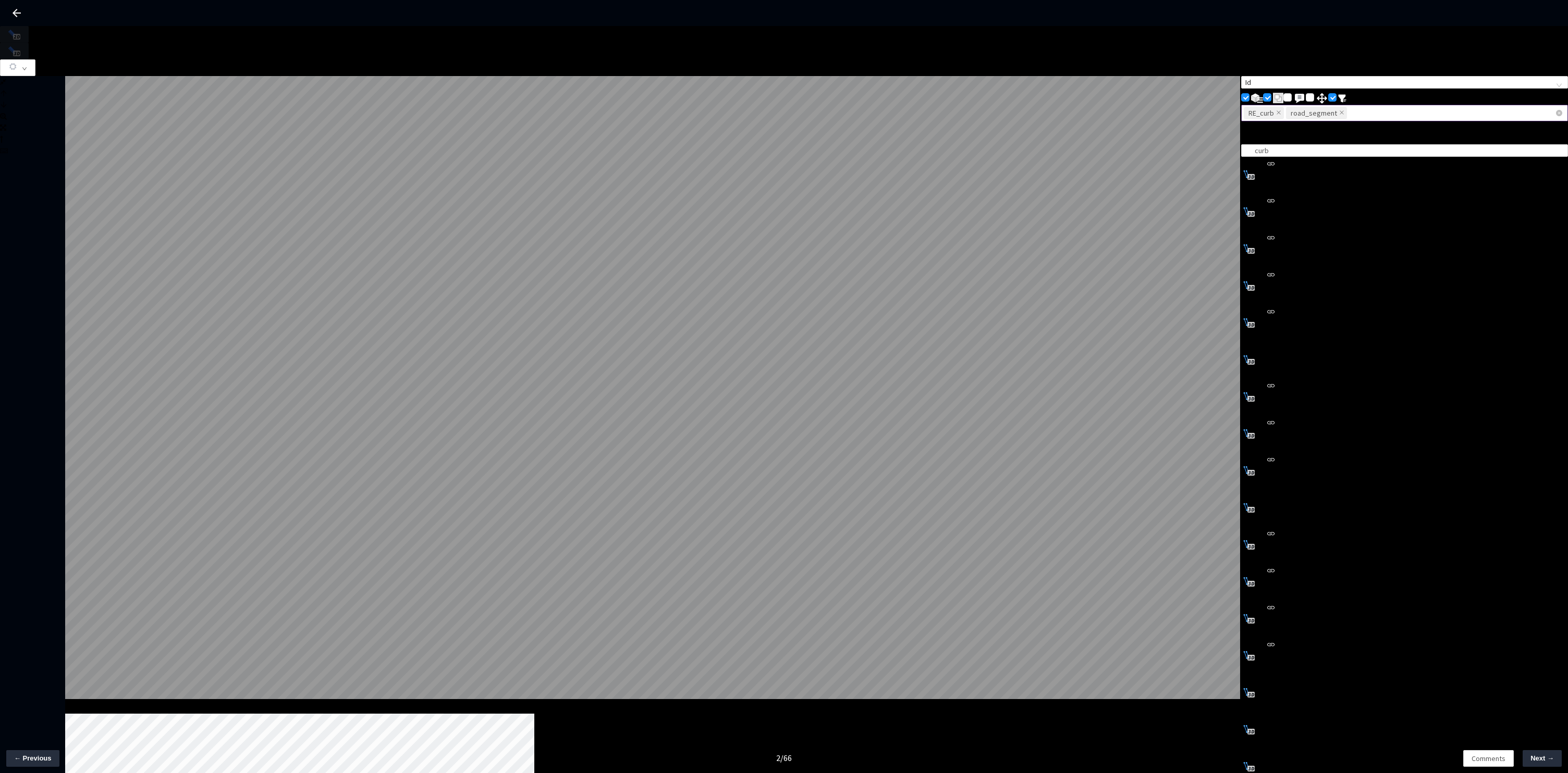
click at [1284, 111] on span "RE_curb" at bounding box center [1264, 113] width 41 height 13
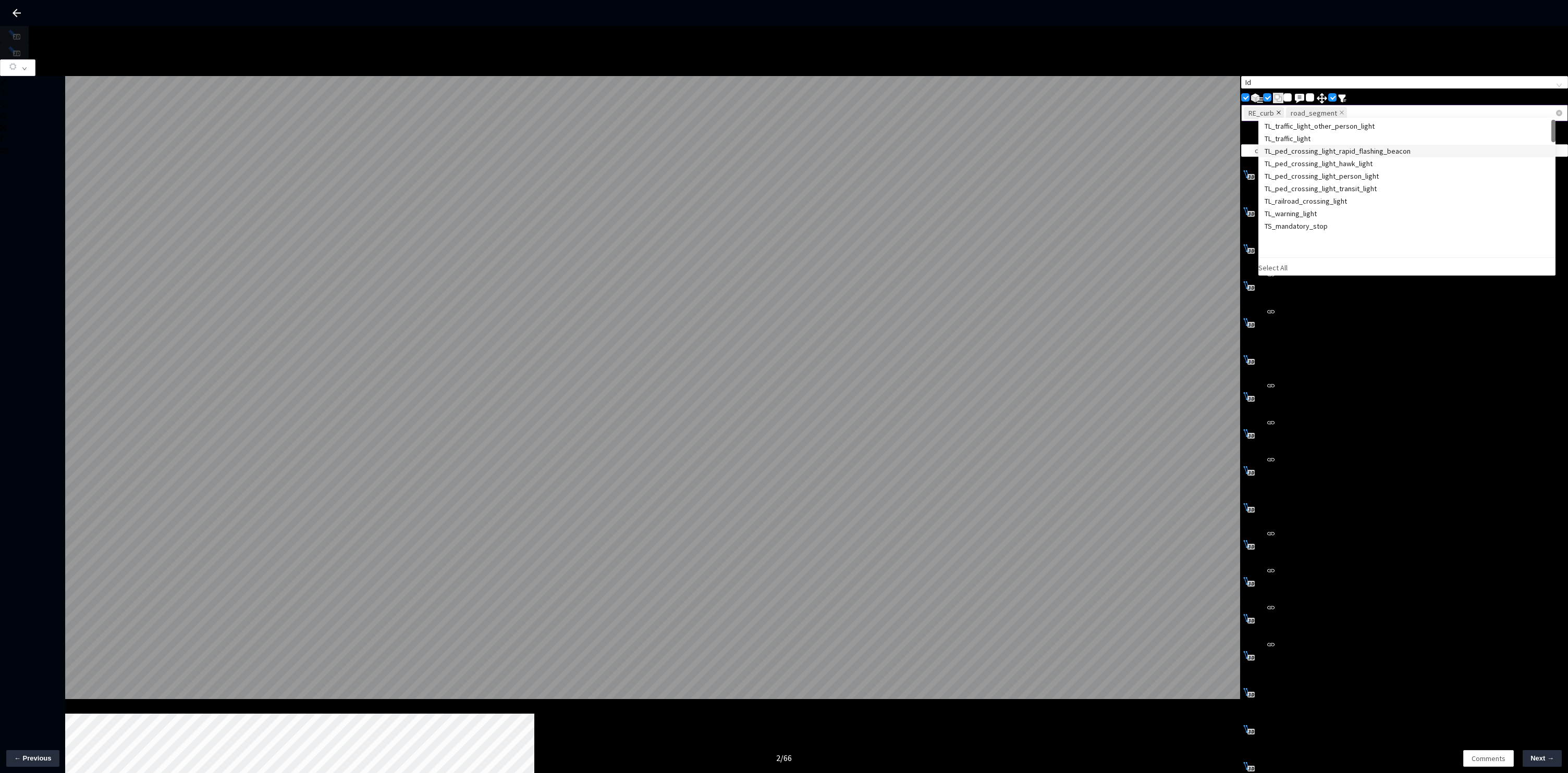
click at [1282, 110] on icon "close" at bounding box center [1278, 112] width 5 height 5
click at [1302, 110] on icon "close" at bounding box center [1299, 112] width 5 height 5
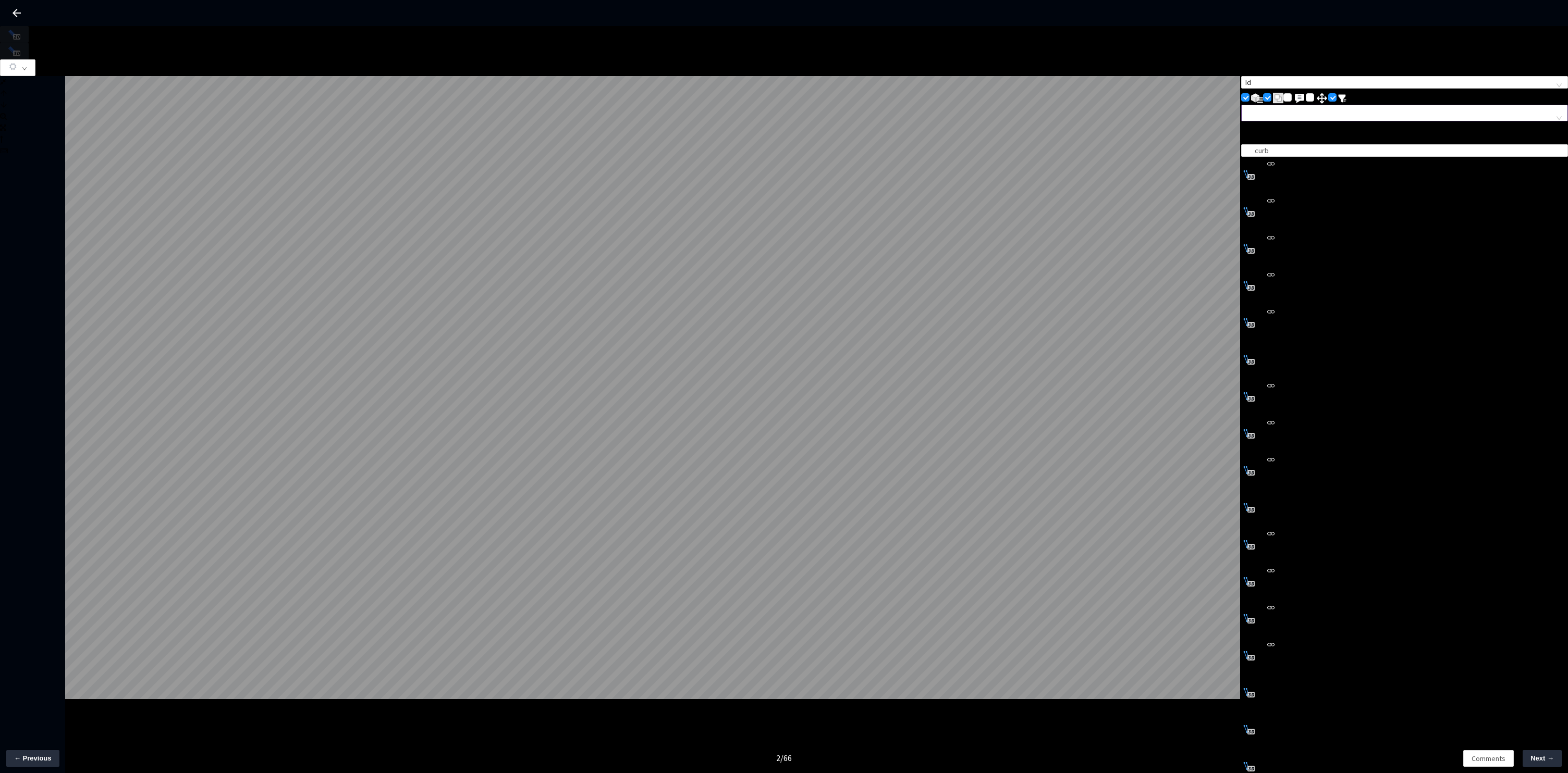
scroll to position [274, 0]
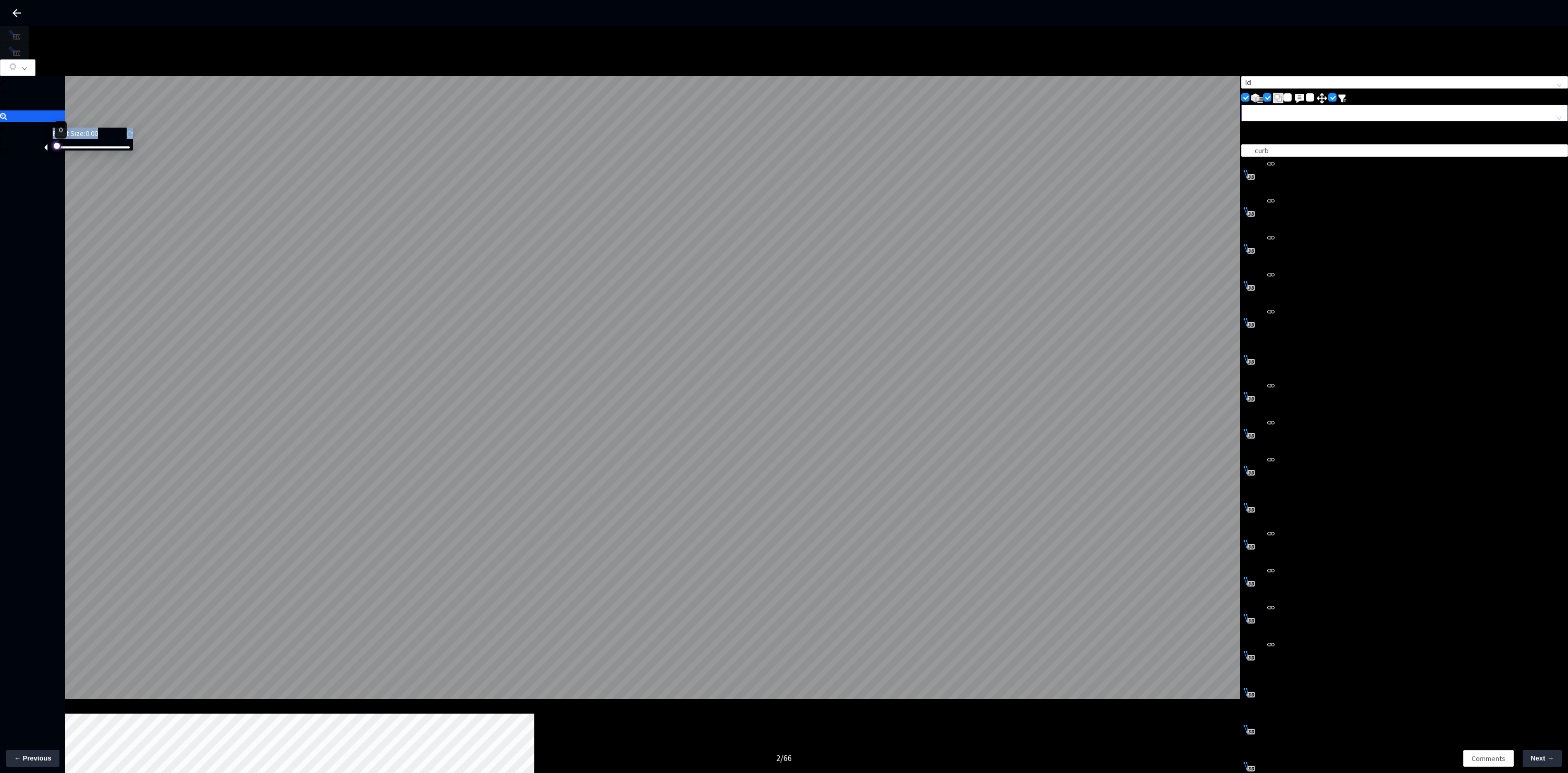
drag, startPoint x: 69, startPoint y: 153, endPoint x: 49, endPoint y: 151, distance: 20.1
click at [49, 151] on div "Point Size: 0.00" at bounding box center [90, 141] width 86 height 28
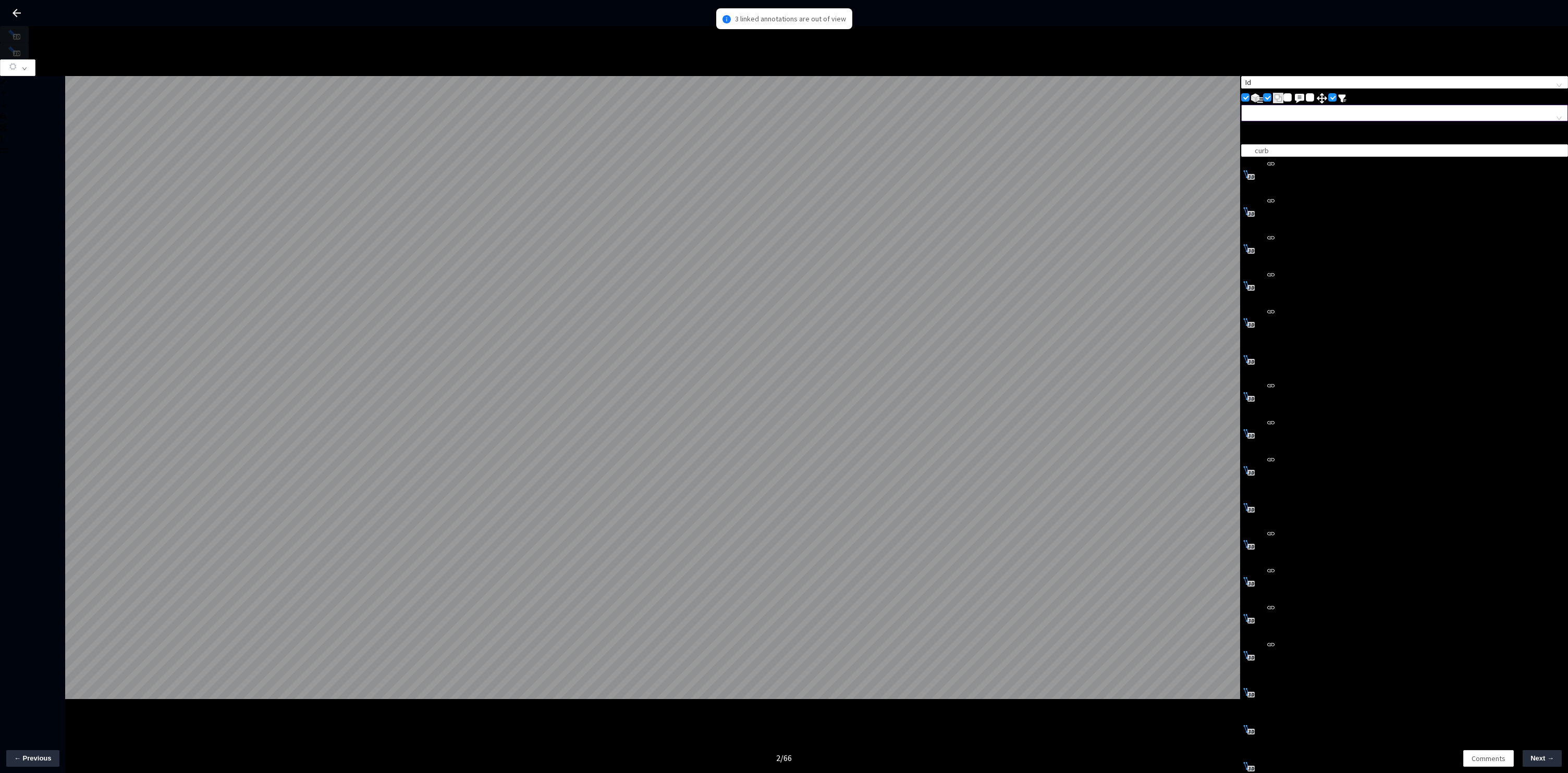
scroll to position [284, 0]
type textarea "NA"
type input "a5d920bf-90f4-4393-868d-84069efec960"
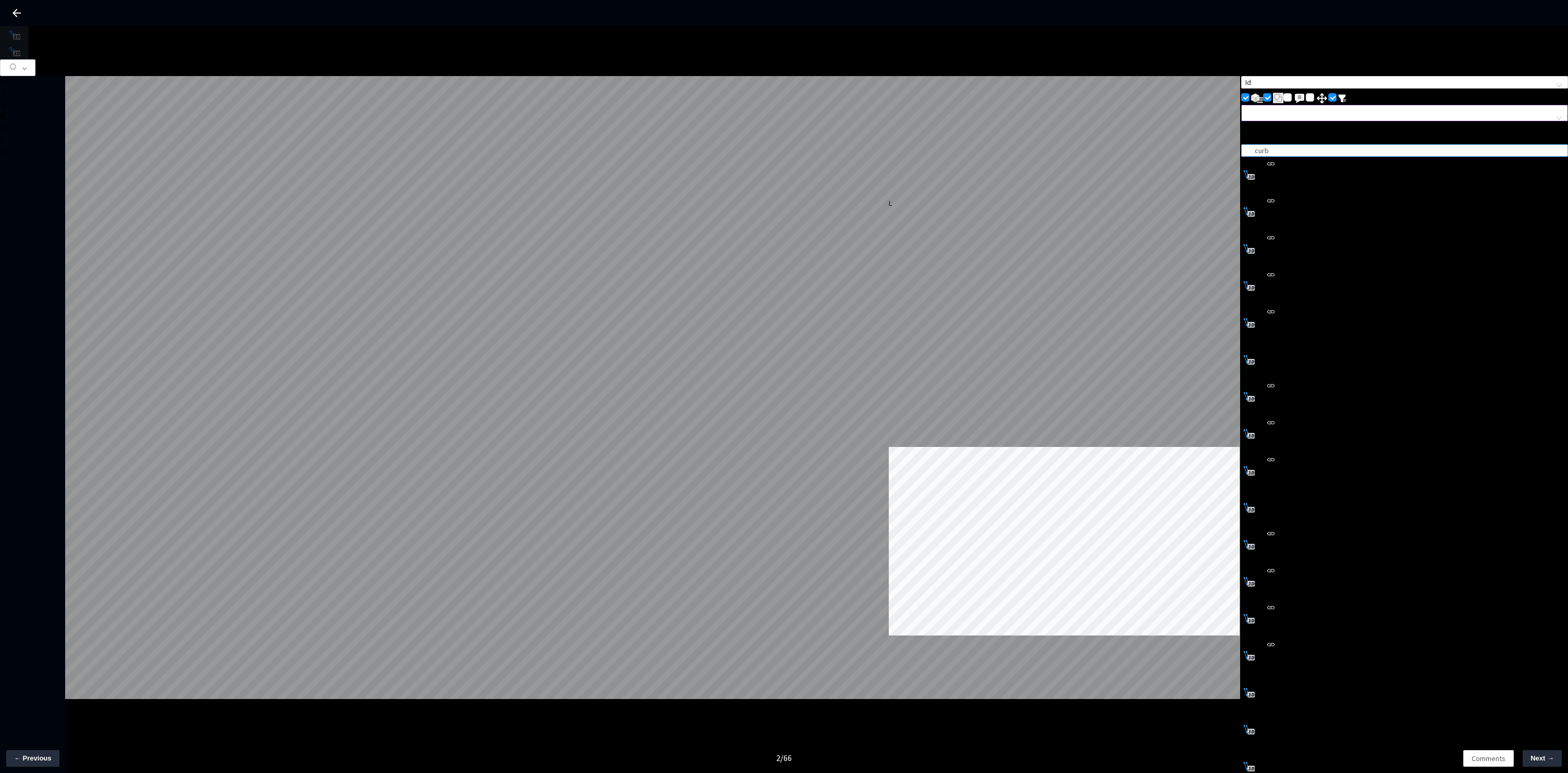
type textarea "88943580-1652-4aaa-b66b-1e414af6e391-No,123a05e3-0ef2-42eb-9318-e92162892439-No"
type input "090f3abc-6a2a-4b00-848a-f48b04bd6262"
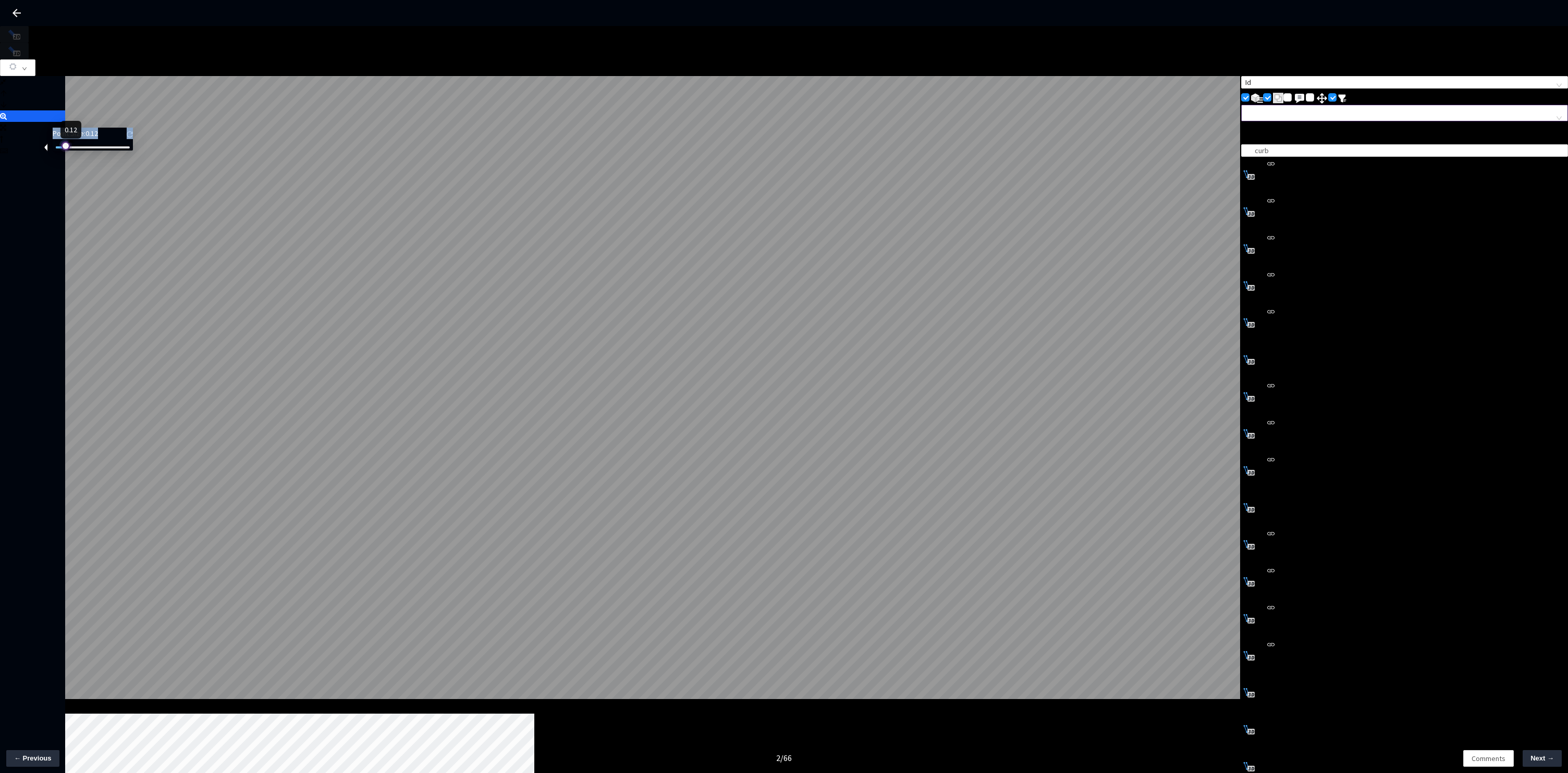
click at [71, 150] on div at bounding box center [93, 147] width 74 height 6
click at [36, 60] on button "button" at bounding box center [17, 67] width 36 height 16
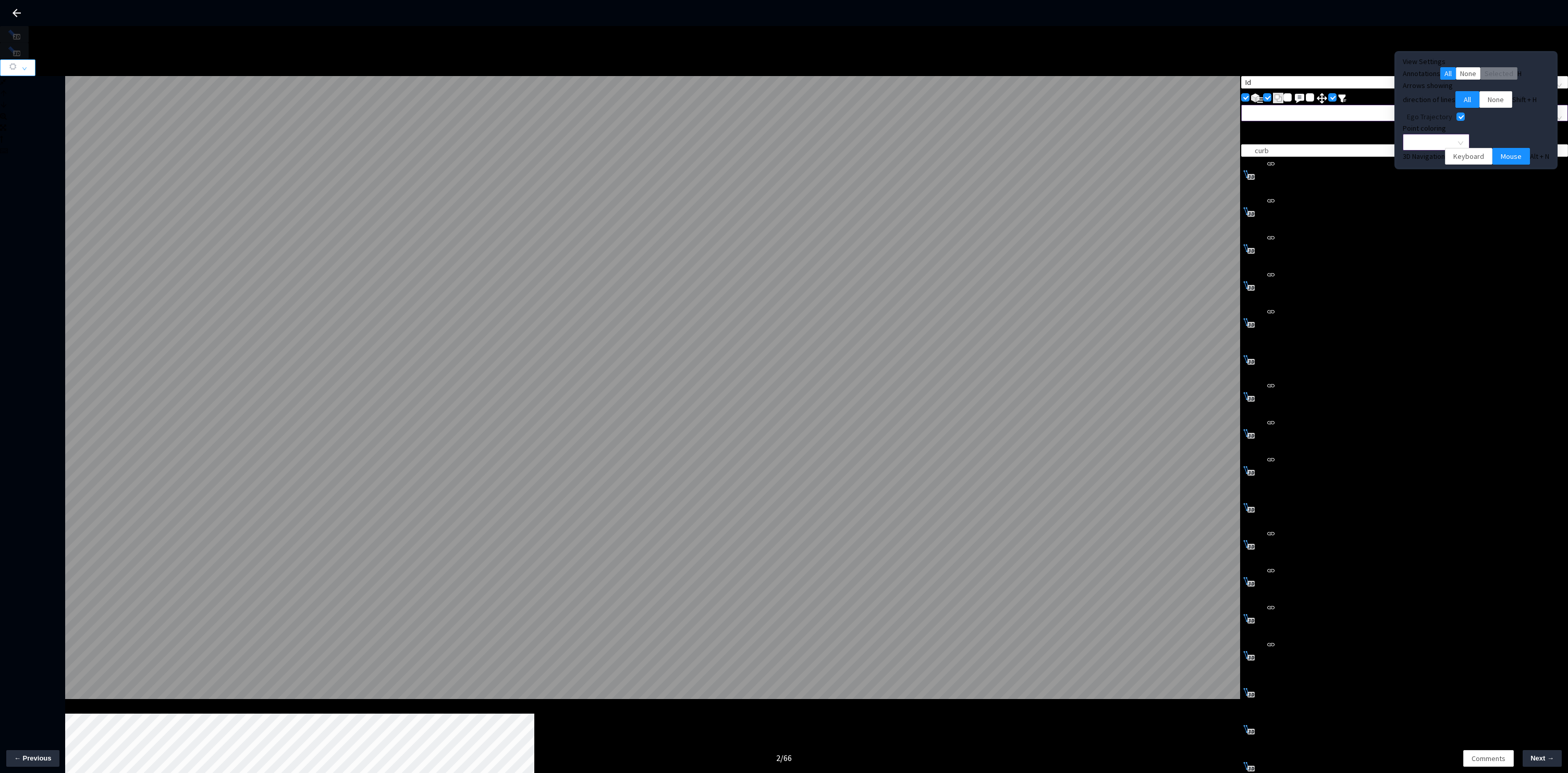
click at [1463, 146] on span "Point Intensity" at bounding box center [1436, 142] width 54 height 15
click at [1462, 197] on div "Color Mapping" at bounding box center [1470, 191] width 55 height 12
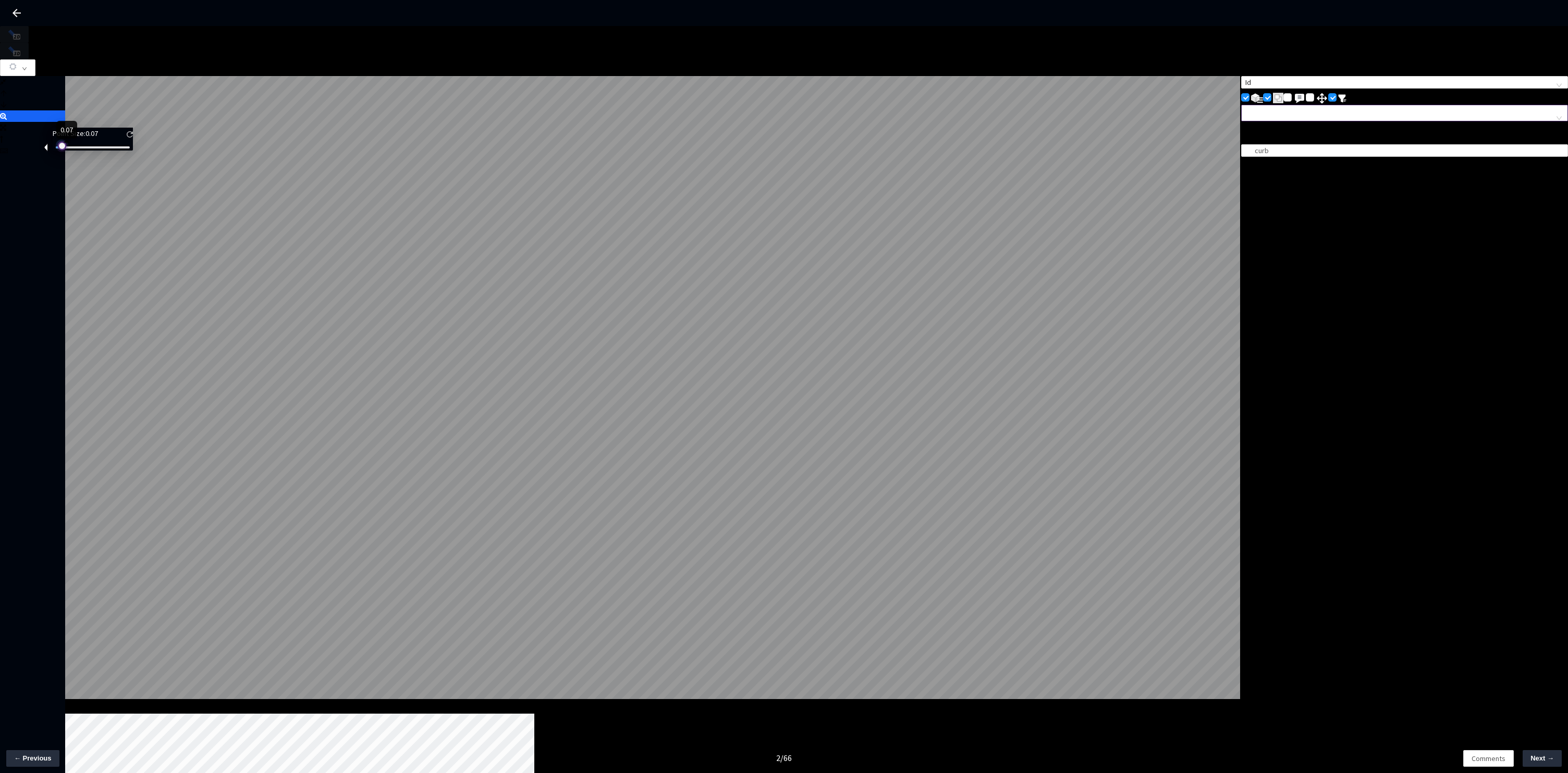
click at [64, 147] on div at bounding box center [61, 145] width 5 height 5
click at [36, 60] on button "button" at bounding box center [17, 67] width 36 height 16
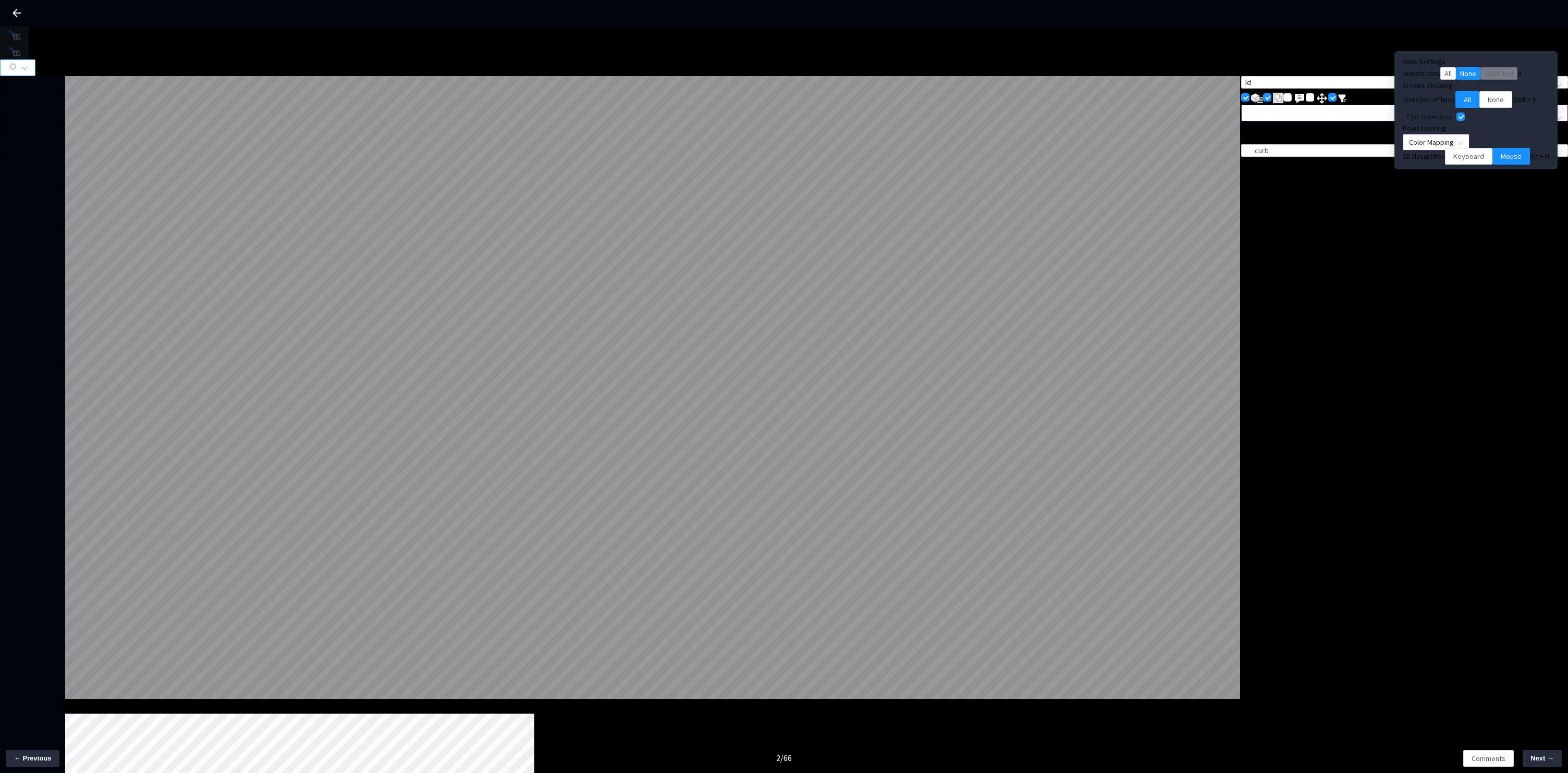
click at [1456, 150] on span "Color Mapping" at bounding box center [1436, 142] width 54 height 15
click at [1460, 184] on div "Point Intensity" at bounding box center [1470, 178] width 55 height 12
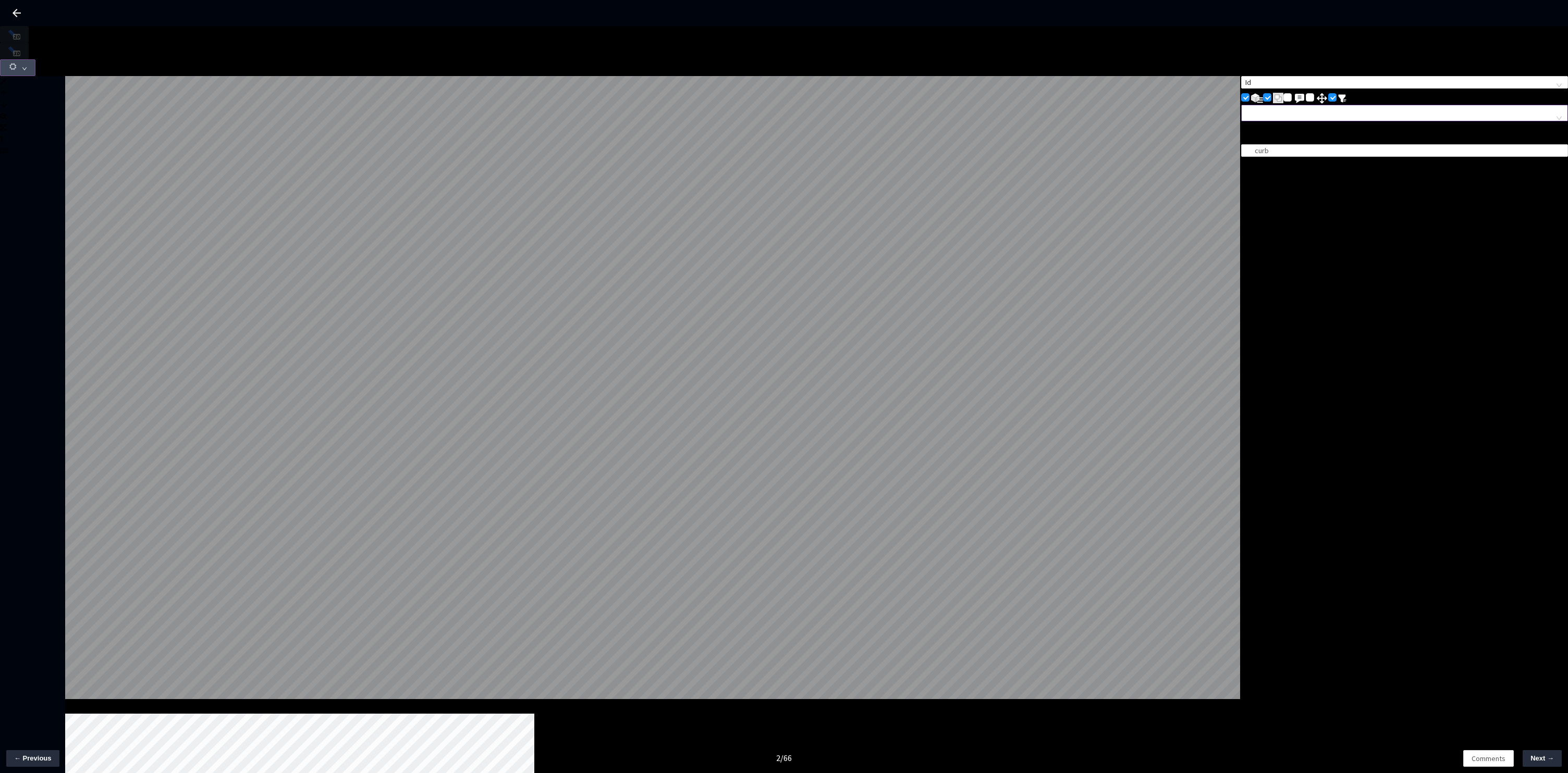
click at [36, 60] on button "button" at bounding box center [17, 67] width 36 height 16
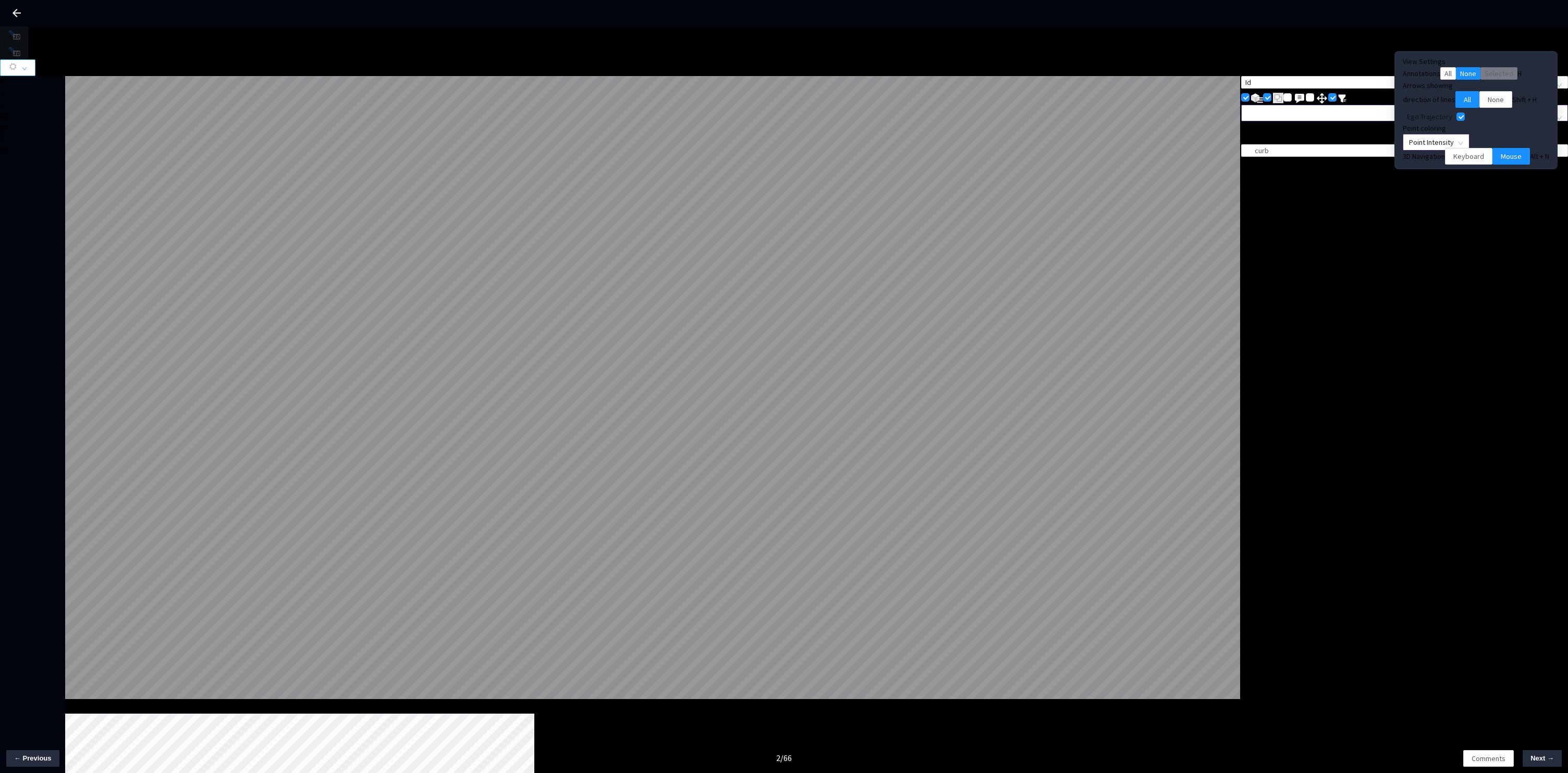
click at [1463, 144] on span "Point Intensity" at bounding box center [1436, 142] width 54 height 15
click at [1469, 197] on div "Color Mapping" at bounding box center [1470, 191] width 55 height 12
